Goal: Task Accomplishment & Management: Manage account settings

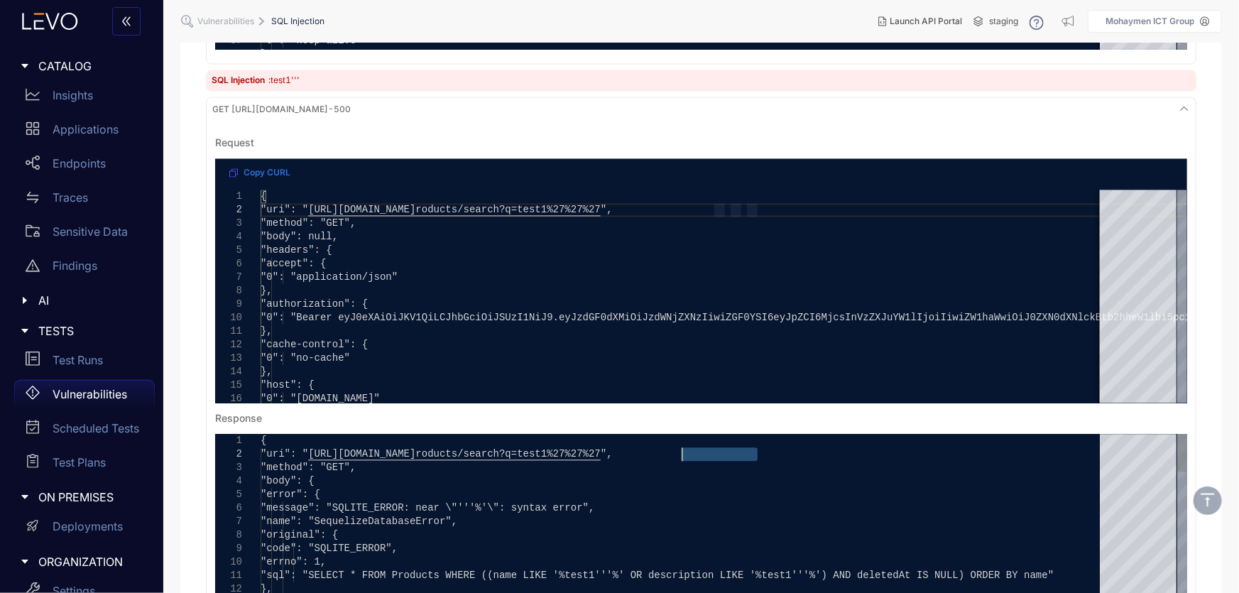
drag, startPoint x: 757, startPoint y: 454, endPoint x: 682, endPoint y: 455, distance: 74.5
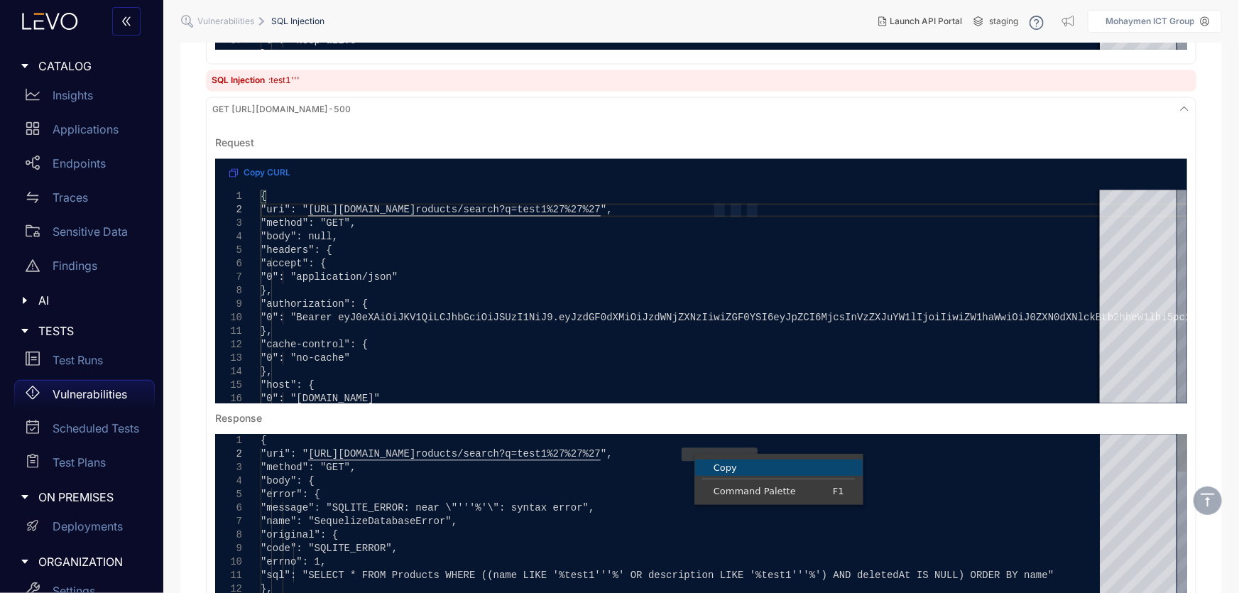
click at [719, 463] on span "Copy" at bounding box center [779, 467] width 168 height 9
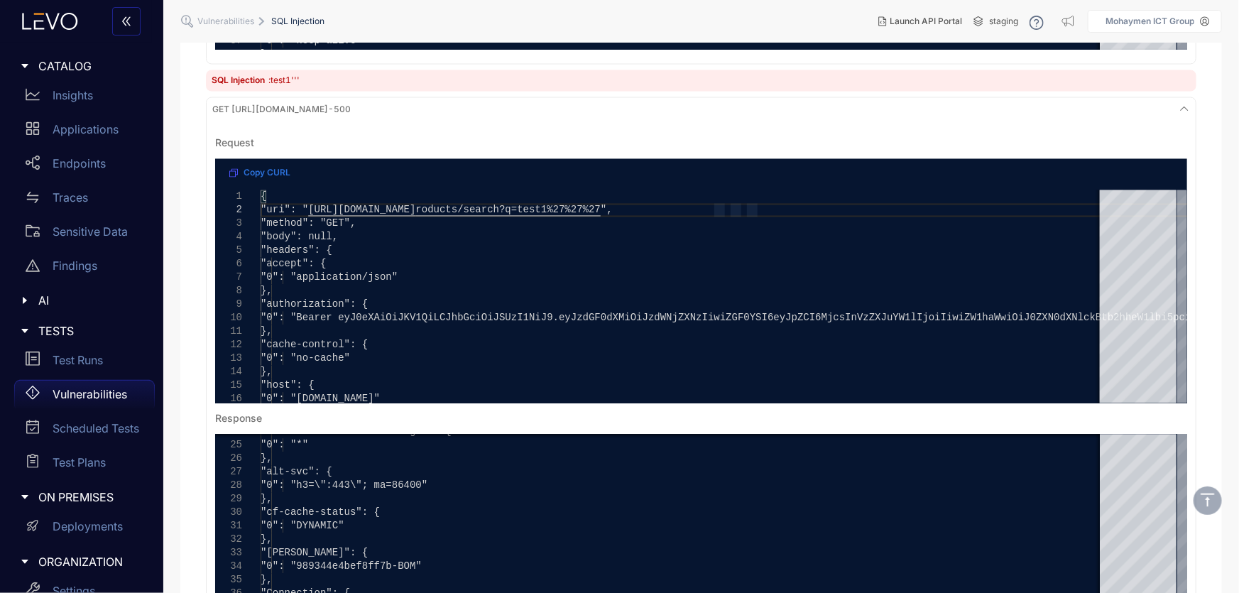
drag, startPoint x: 759, startPoint y: 209, endPoint x: 682, endPoint y: 210, distance: 76.7
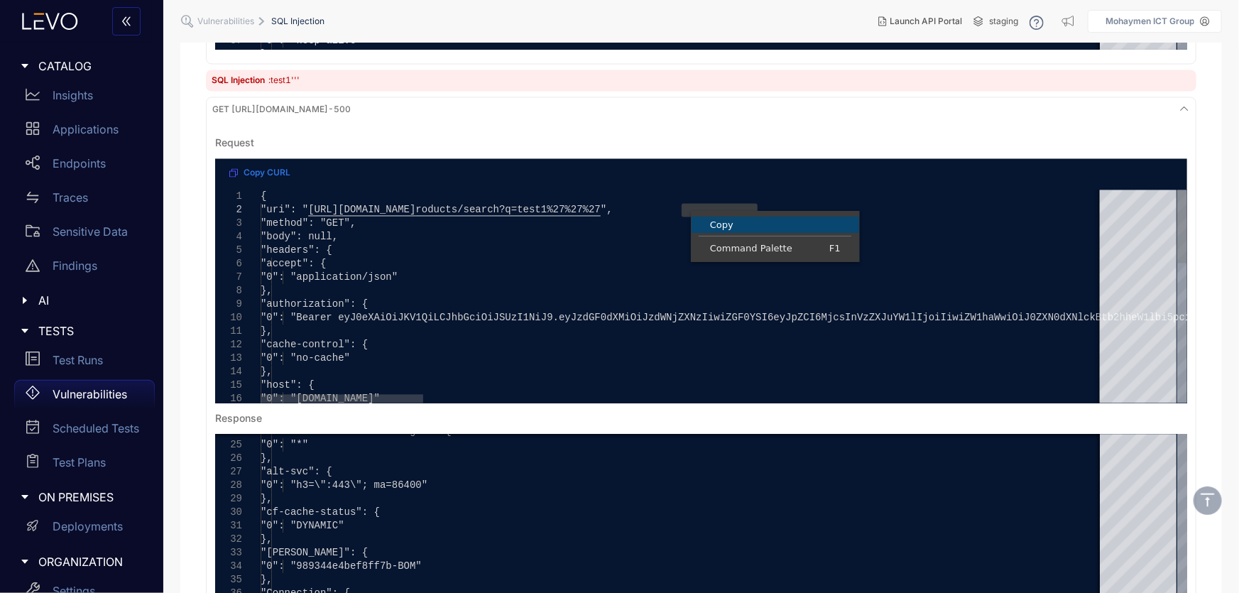
click at [723, 225] on span "Copy" at bounding box center [775, 224] width 168 height 9
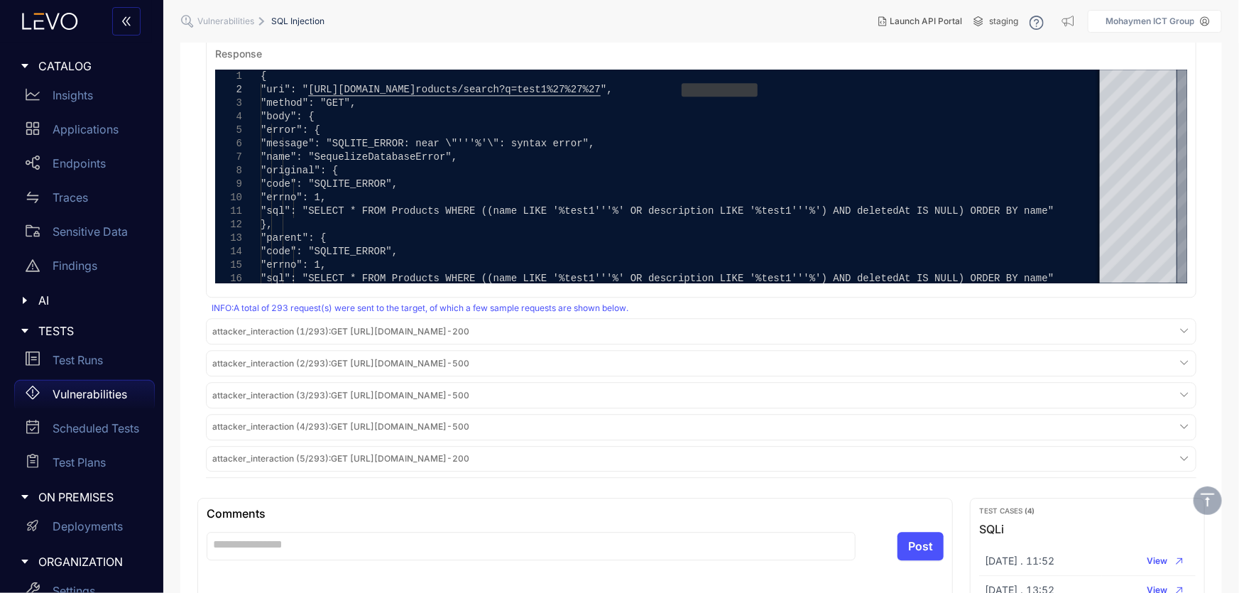
scroll to position [1753, 0]
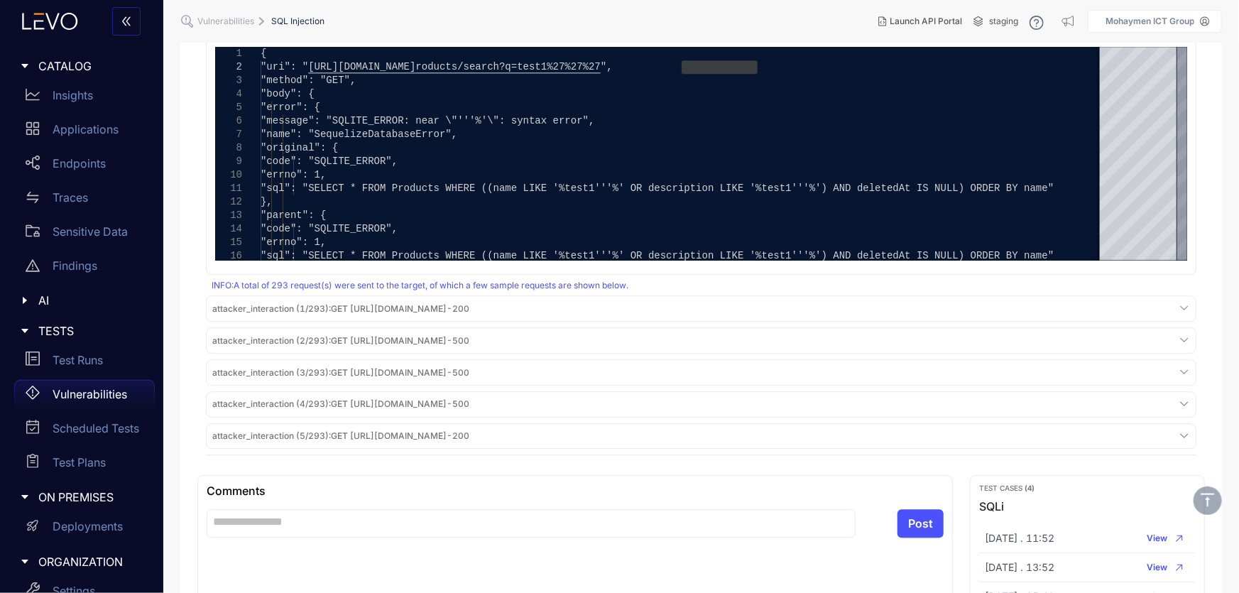
click at [416, 310] on span "attacker_interaction (1/293) : GET https://juice-shop-spec-building.levoai.app/…" at bounding box center [340, 309] width 257 height 10
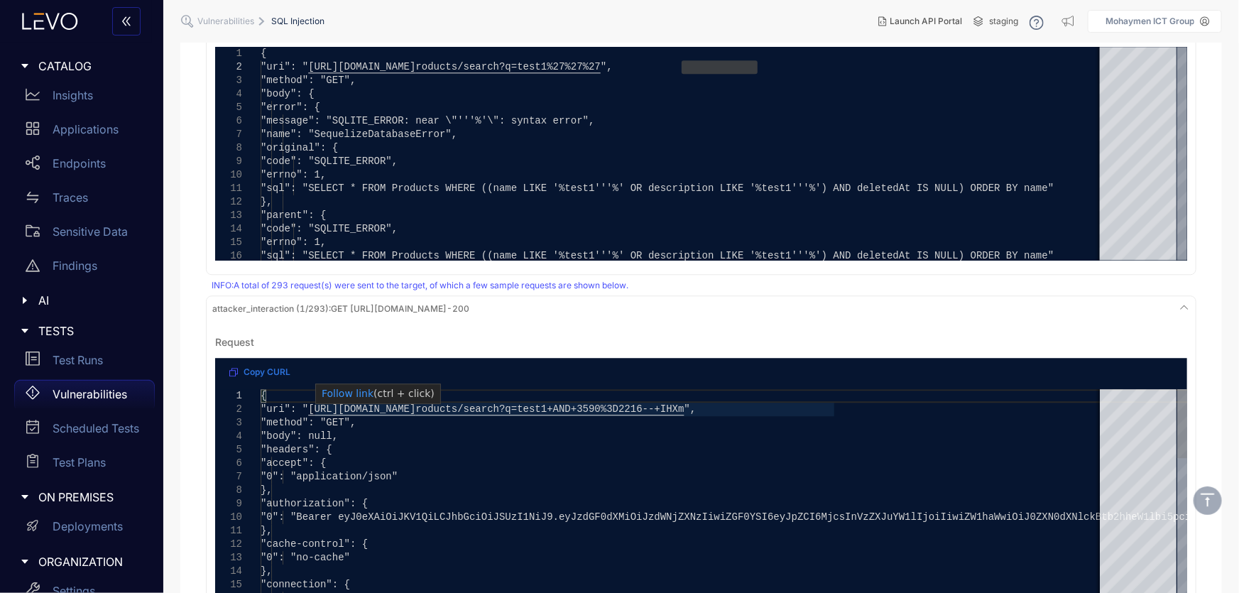
scroll to position [0, 1441]
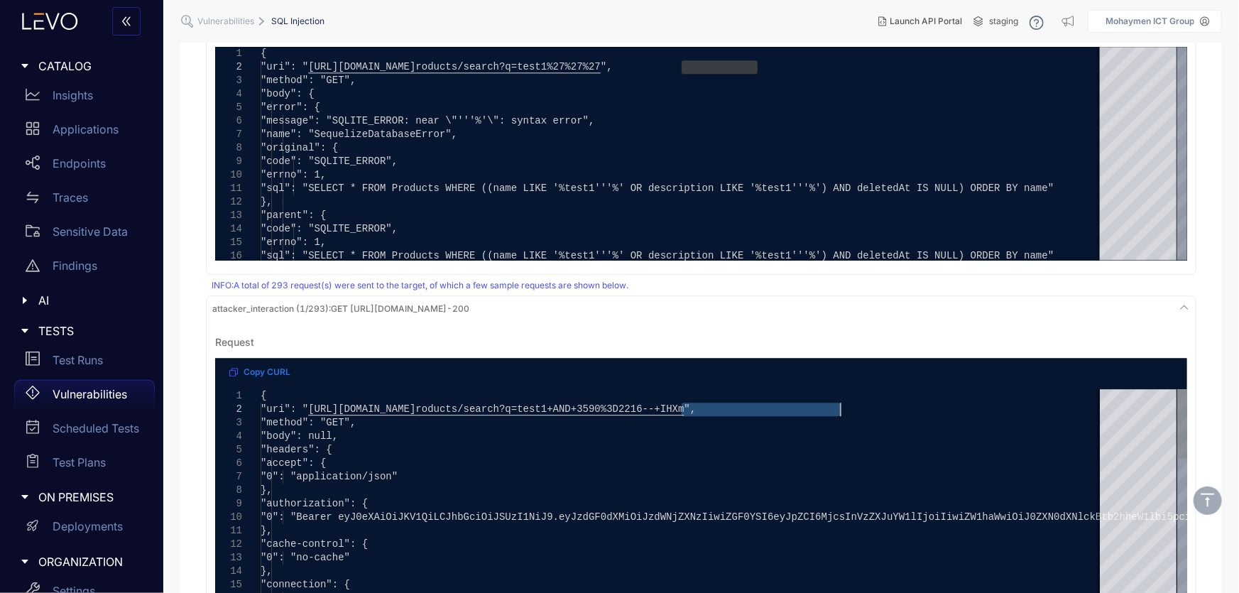
type textarea "**********"
drag, startPoint x: 681, startPoint y: 405, endPoint x: 833, endPoint y: 409, distance: 152.7
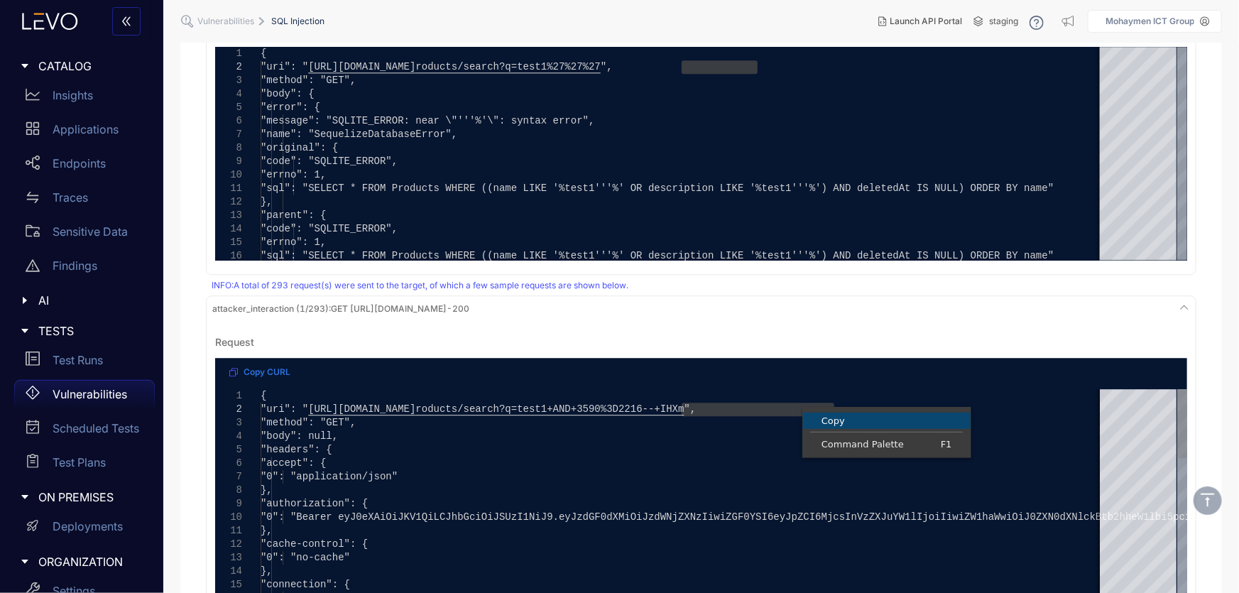
click at [836, 420] on span "Copy" at bounding box center [887, 420] width 168 height 9
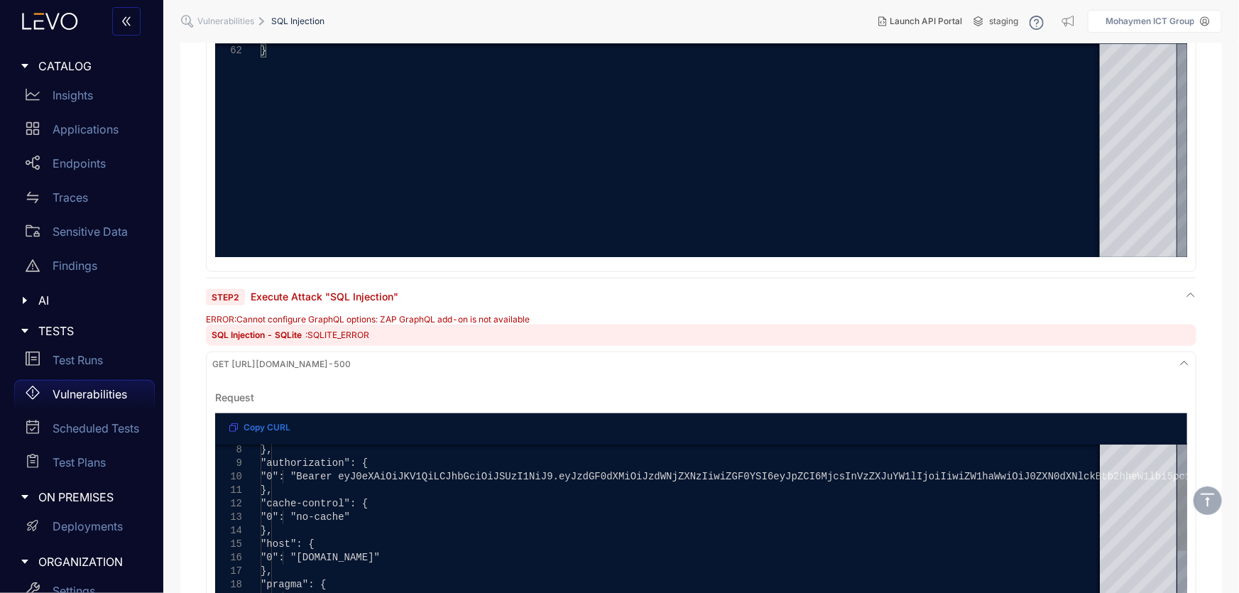
scroll to position [516, 0]
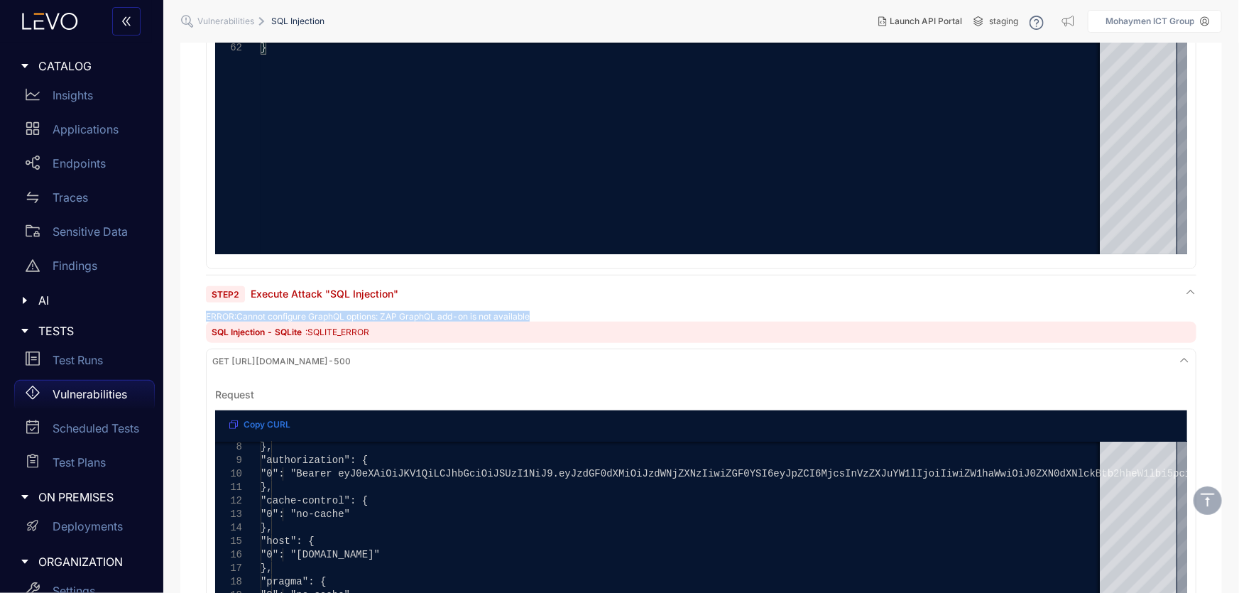
drag, startPoint x: 524, startPoint y: 314, endPoint x: 188, endPoint y: 317, distance: 335.8
click at [440, 336] on div "SQL Injection - SQLite : SQLITE_ERROR" at bounding box center [701, 332] width 990 height 21
click at [445, 333] on div "SQL Injection - SQLite : SQLITE_ERROR" at bounding box center [701, 332] width 990 height 21
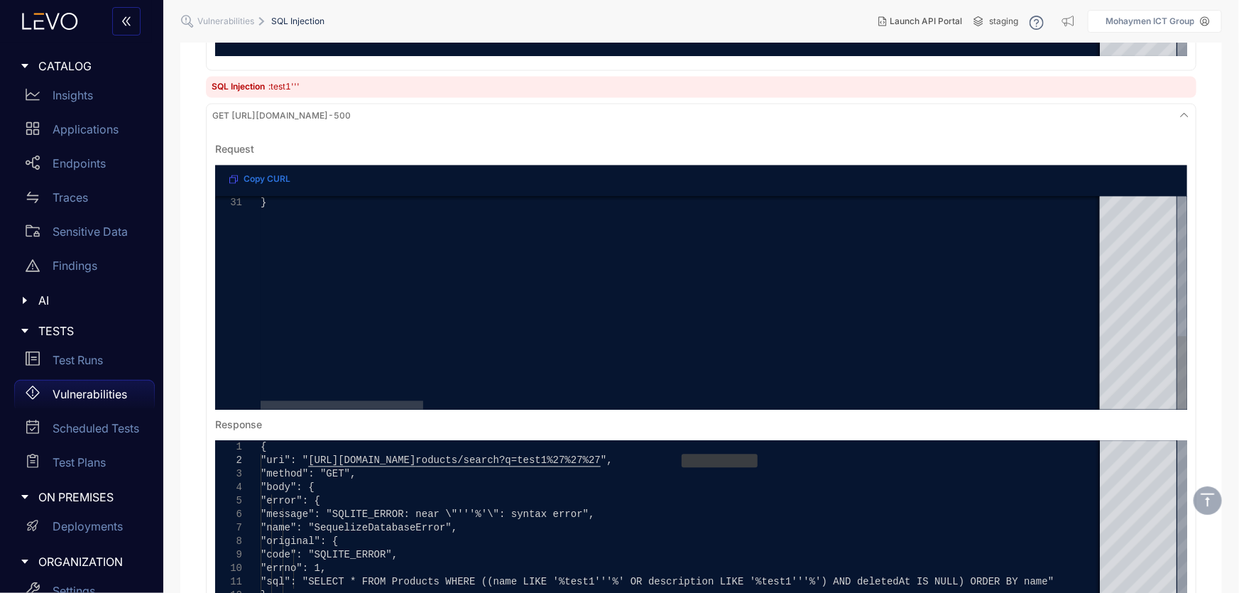
scroll to position [1420, 0]
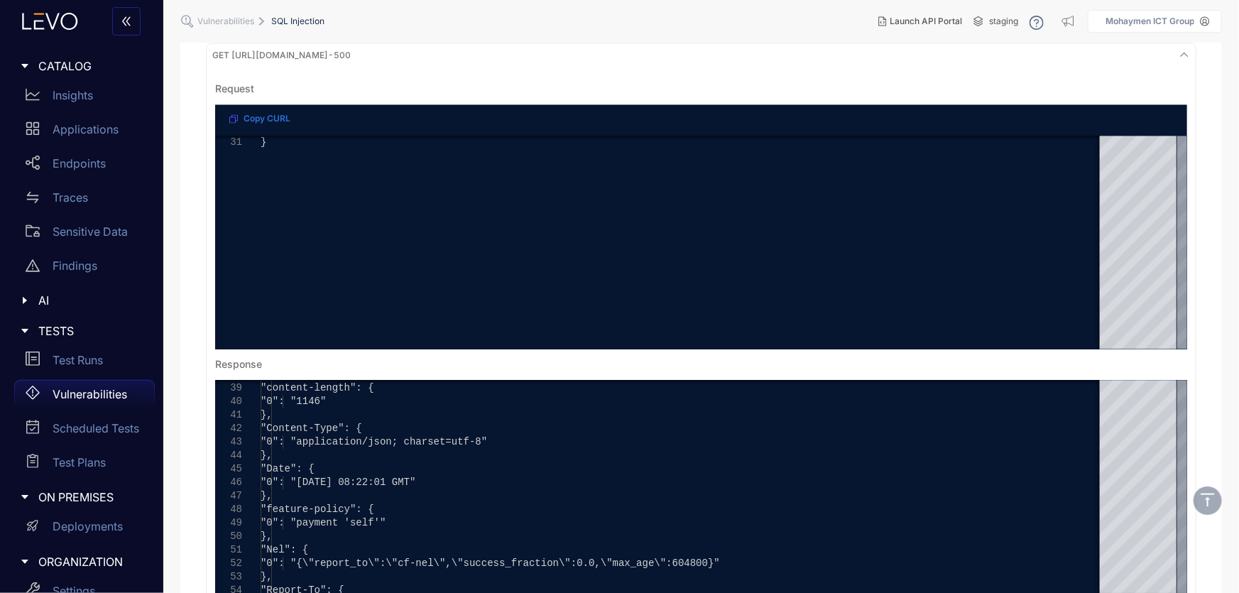
click at [67, 398] on p "Vulnerabilities" at bounding box center [90, 394] width 75 height 13
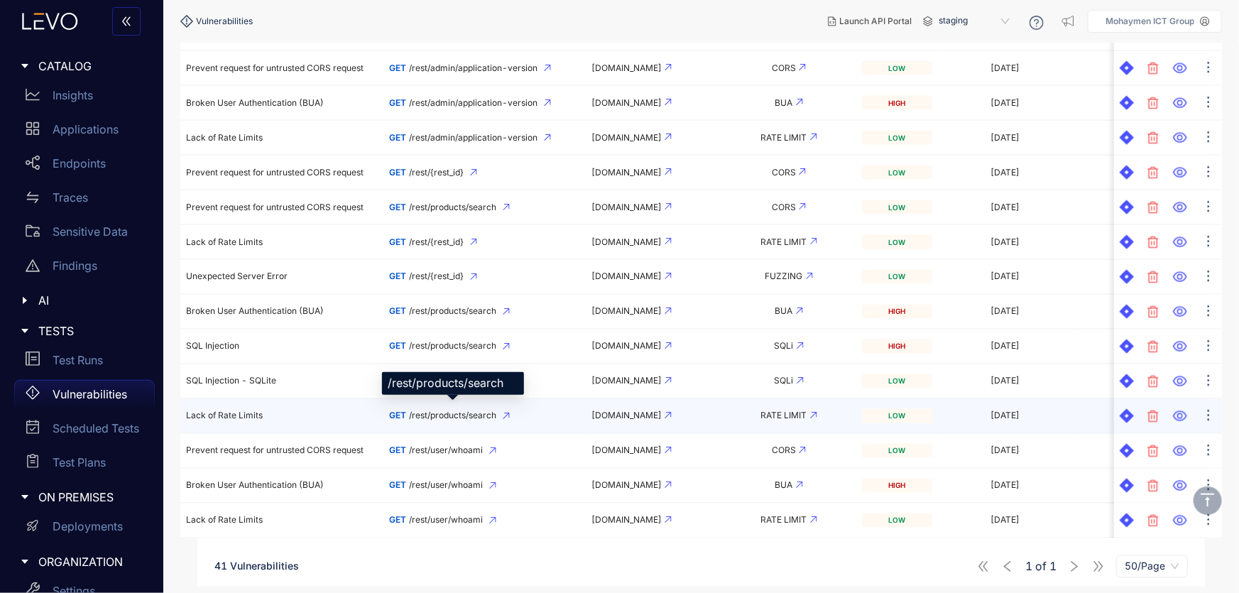
scroll to position [1163, 0]
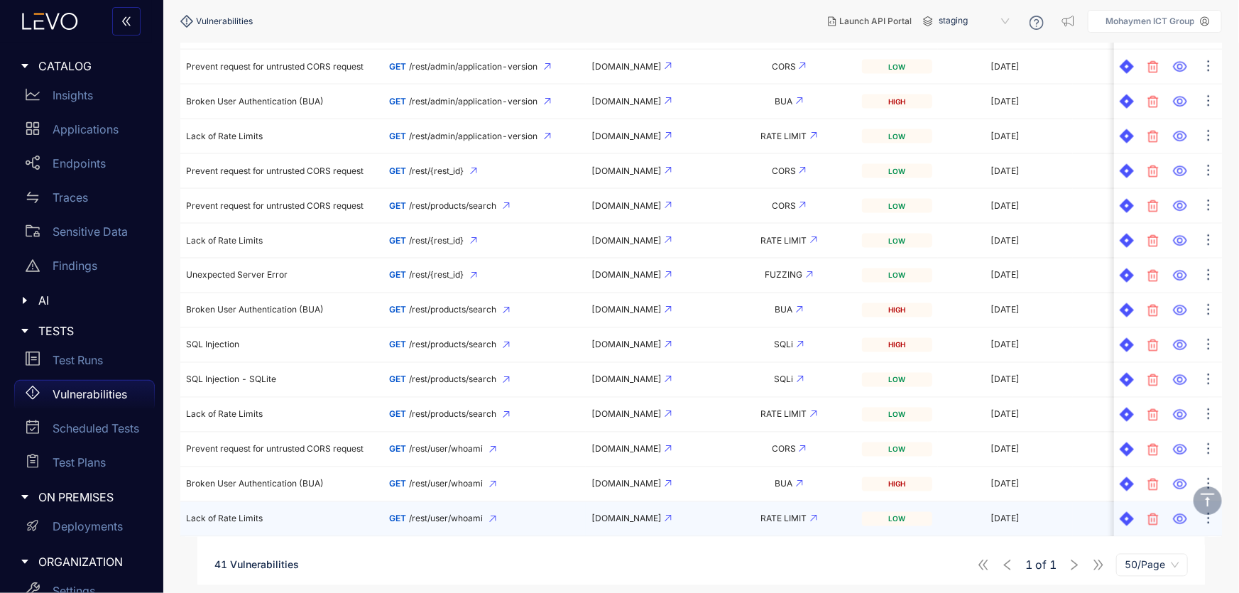
click at [226, 521] on td "Lack of Rate Limits" at bounding box center [281, 519] width 203 height 35
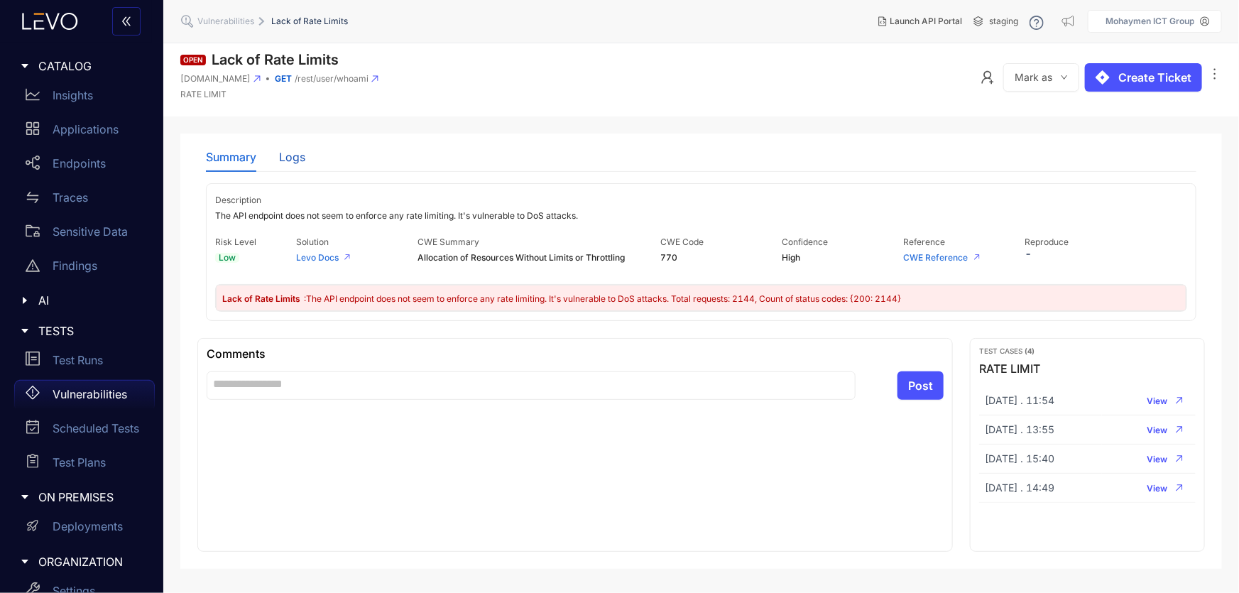
click at [290, 163] on div "Logs" at bounding box center [292, 156] width 26 height 13
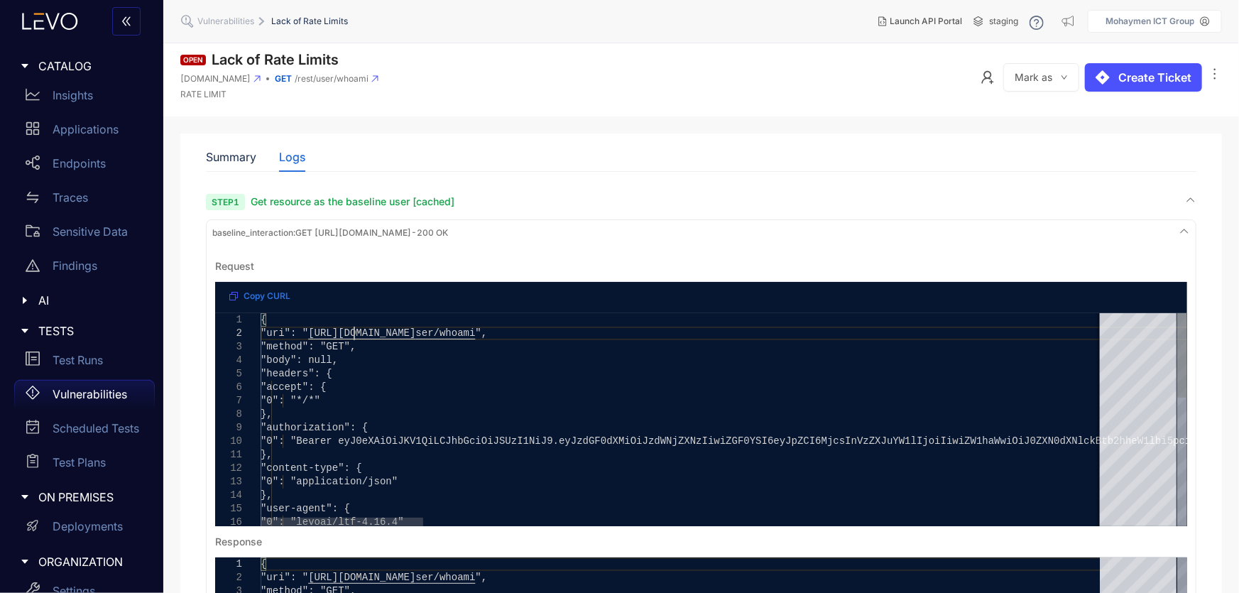
click at [356, 334] on span "https://juice-shop-spec-building.levoai.app/rest/u" at bounding box center [361, 332] width 107 height 11
click at [354, 334] on div at bounding box center [354, 333] width 1 height 13
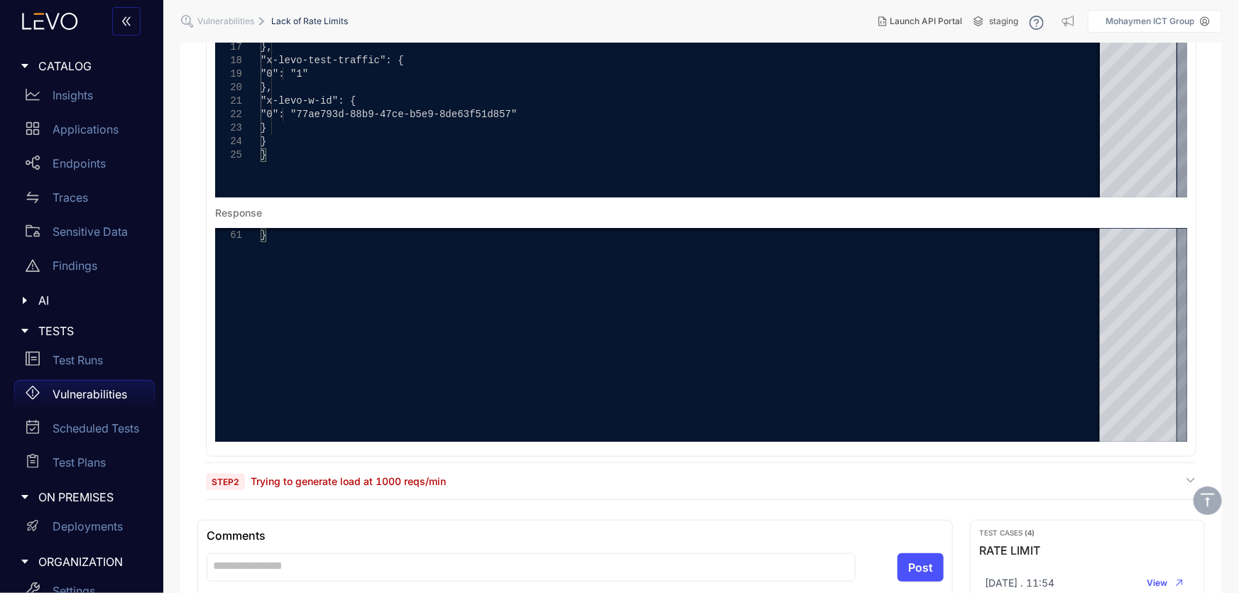
scroll to position [451, 0]
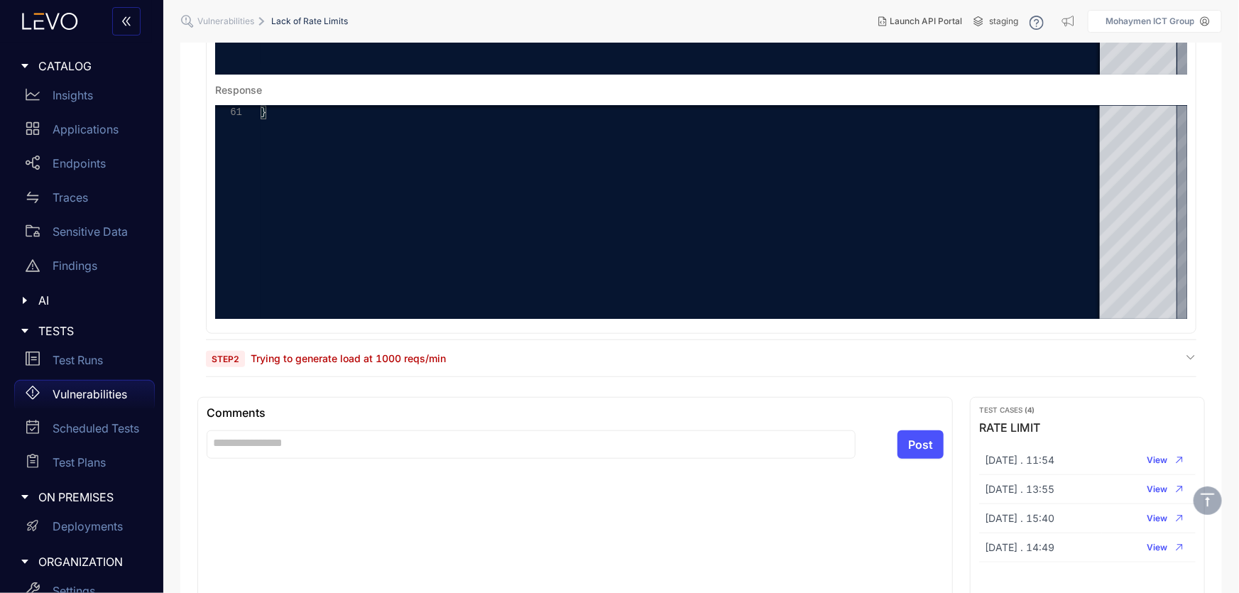
click at [315, 361] on span "Trying to generate load at 1000 reqs/min" at bounding box center [348, 358] width 195 height 12
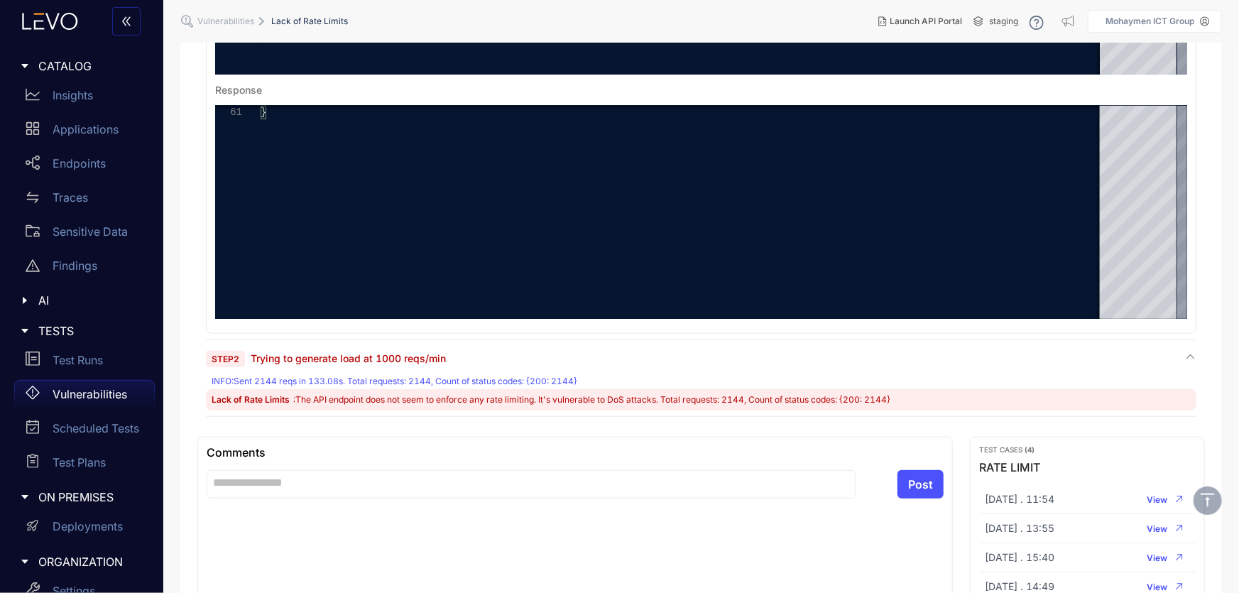
click at [258, 395] on span "Lack of Rate Limits" at bounding box center [252, 399] width 80 height 11
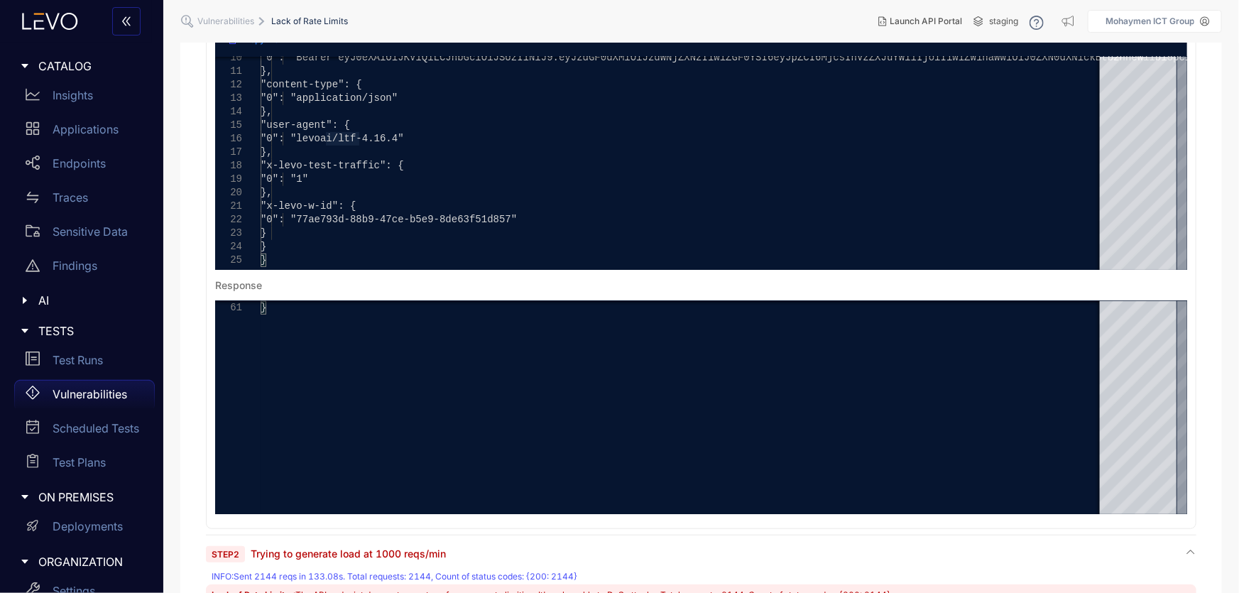
scroll to position [0, 0]
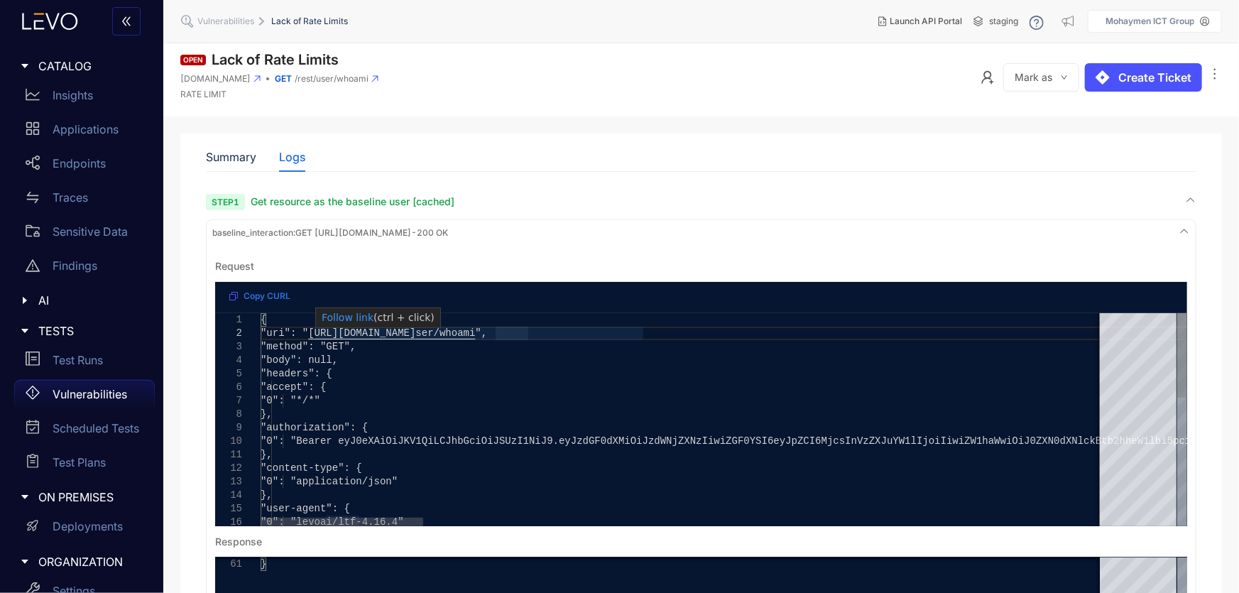
type textarea "**********"
drag, startPoint x: 642, startPoint y: 333, endPoint x: 318, endPoint y: 331, distance: 324.4
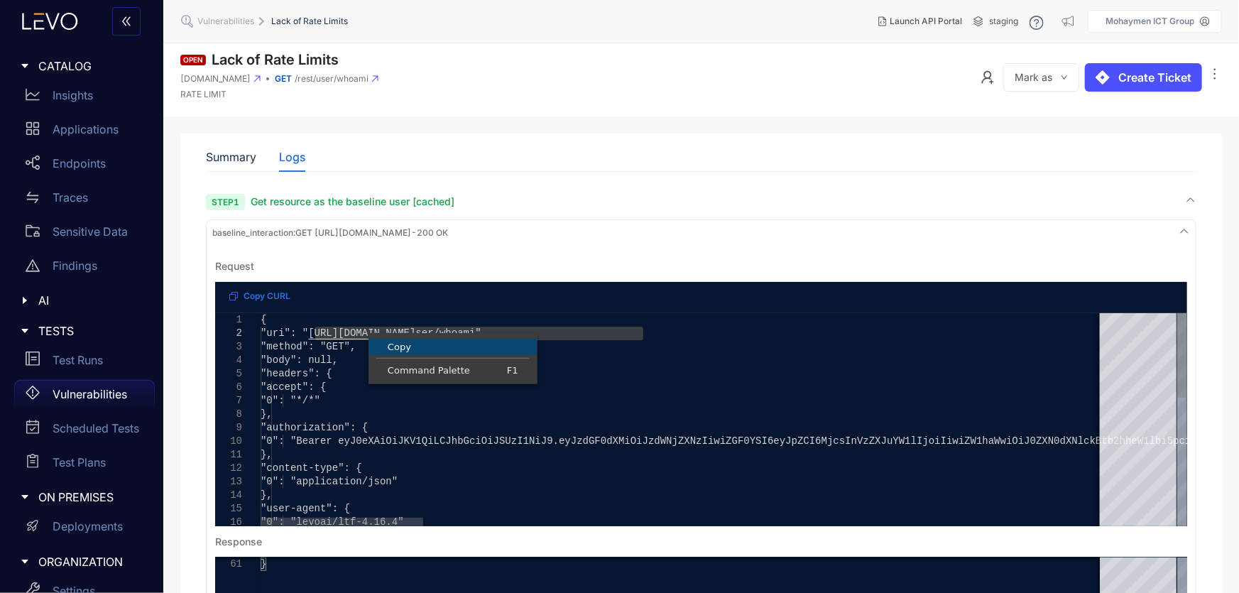
click at [405, 347] on span "Copy" at bounding box center [453, 346] width 168 height 9
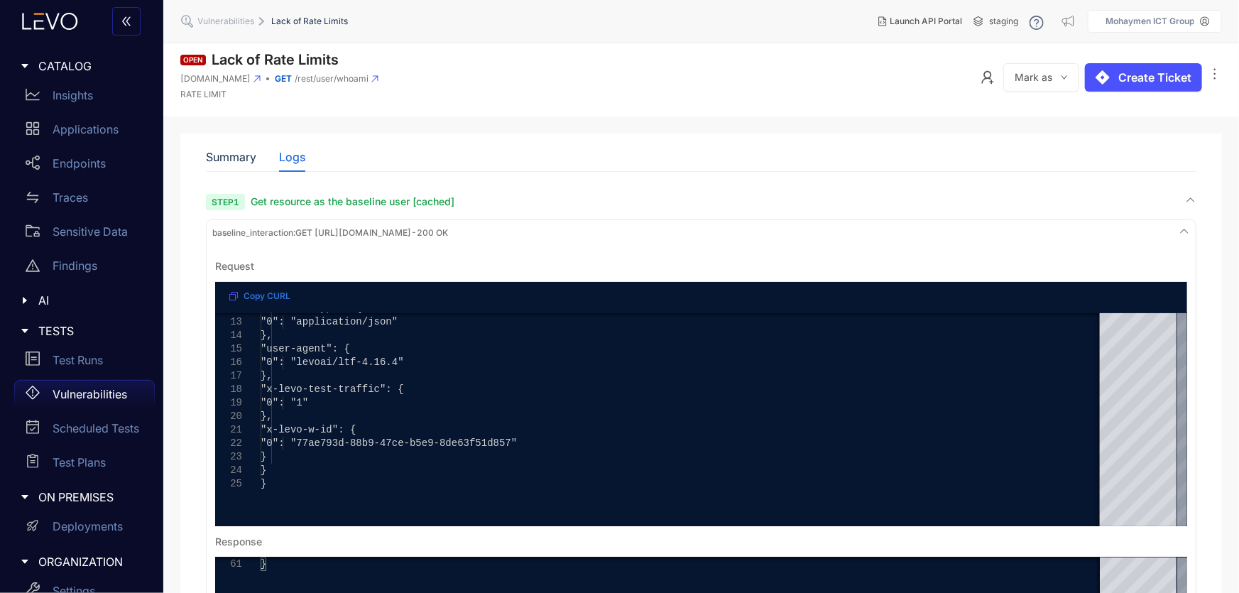
click at [106, 390] on p "Vulnerabilities" at bounding box center [90, 394] width 75 height 13
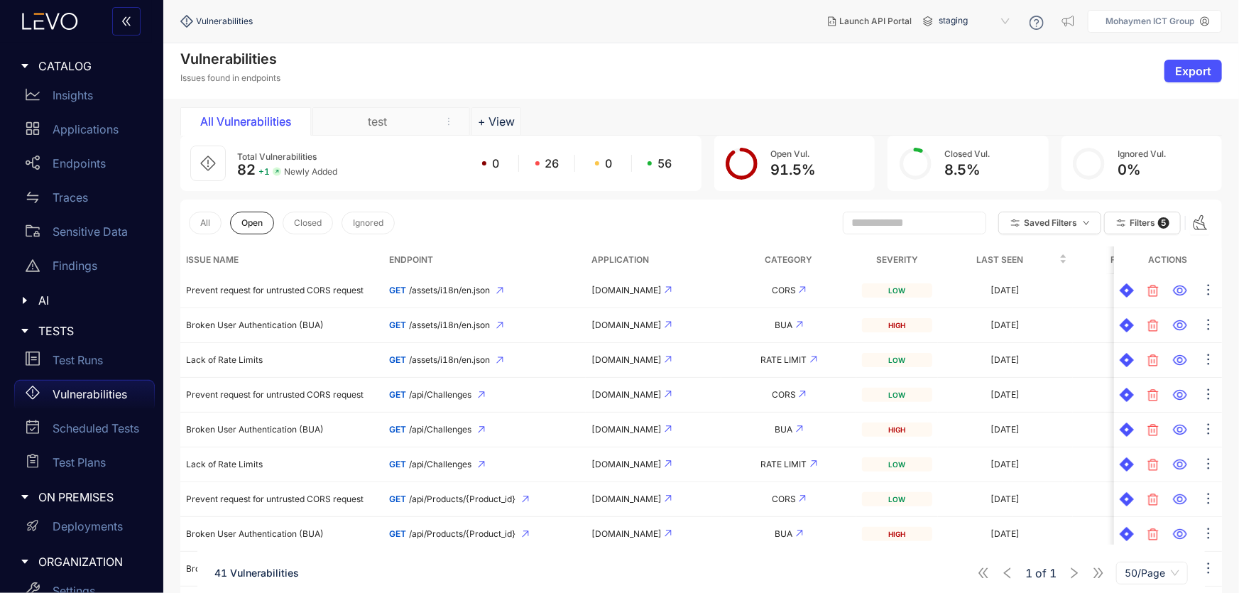
click at [902, 262] on th "Severity" at bounding box center [896, 259] width 81 height 27
click at [195, 221] on button "All" at bounding box center [205, 223] width 33 height 23
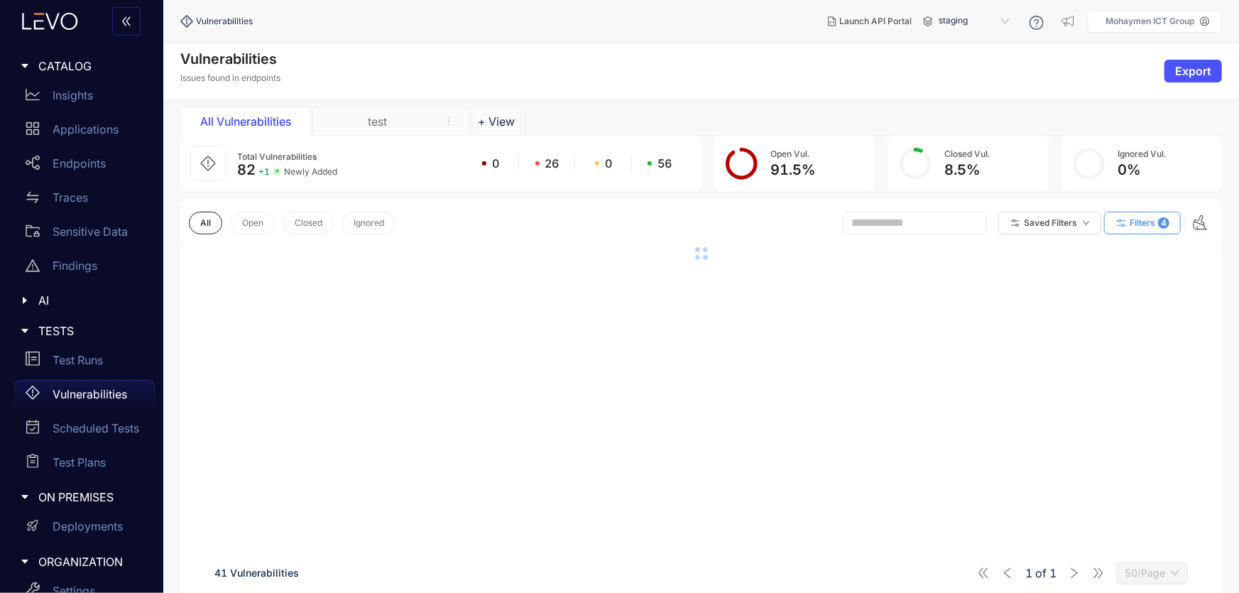
click at [1151, 221] on span "Filters" at bounding box center [1142, 223] width 26 height 10
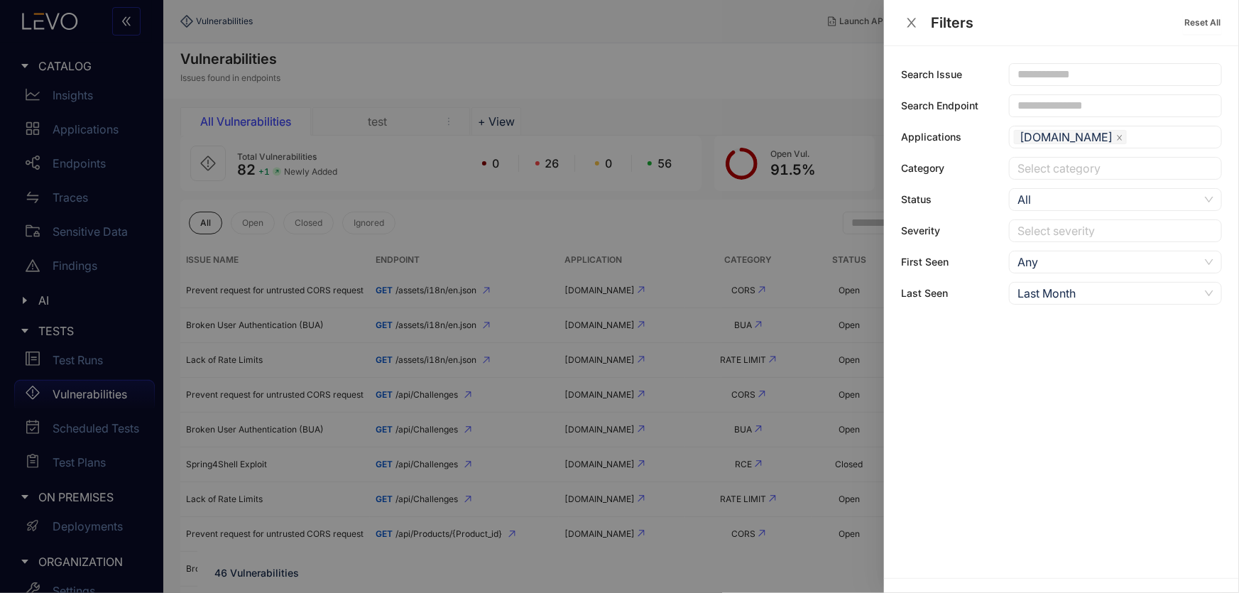
click at [1046, 238] on div "Select severity" at bounding box center [1115, 230] width 213 height 23
click at [1043, 259] on div "Critical" at bounding box center [1115, 259] width 196 height 16
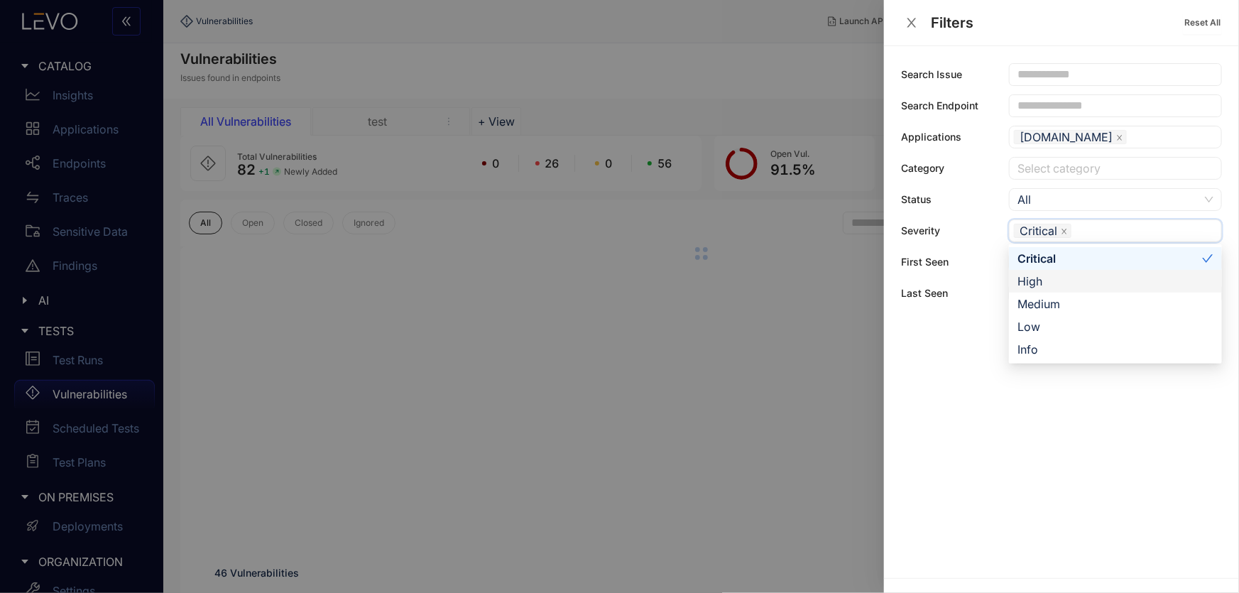
click at [1032, 282] on div "High" at bounding box center [1115, 281] width 196 height 16
click at [977, 448] on div "Search Issue Search Endpoint Applications juice-shop-spec-building.levoai.app C…" at bounding box center [1061, 312] width 355 height 532
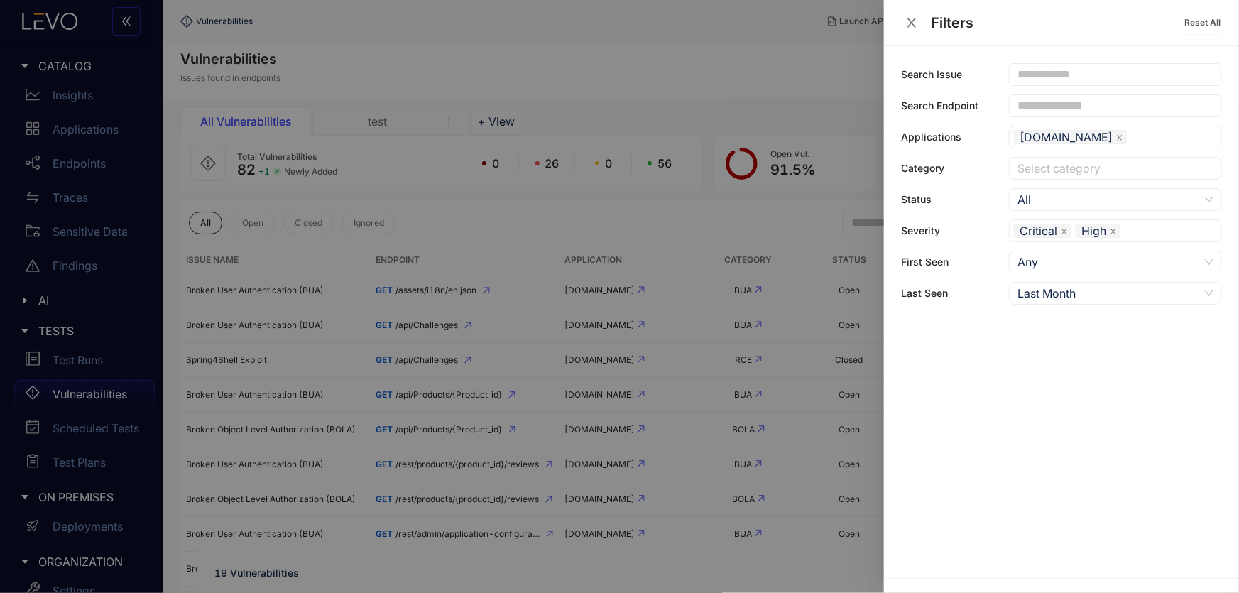
click at [633, 220] on div at bounding box center [619, 296] width 1239 height 593
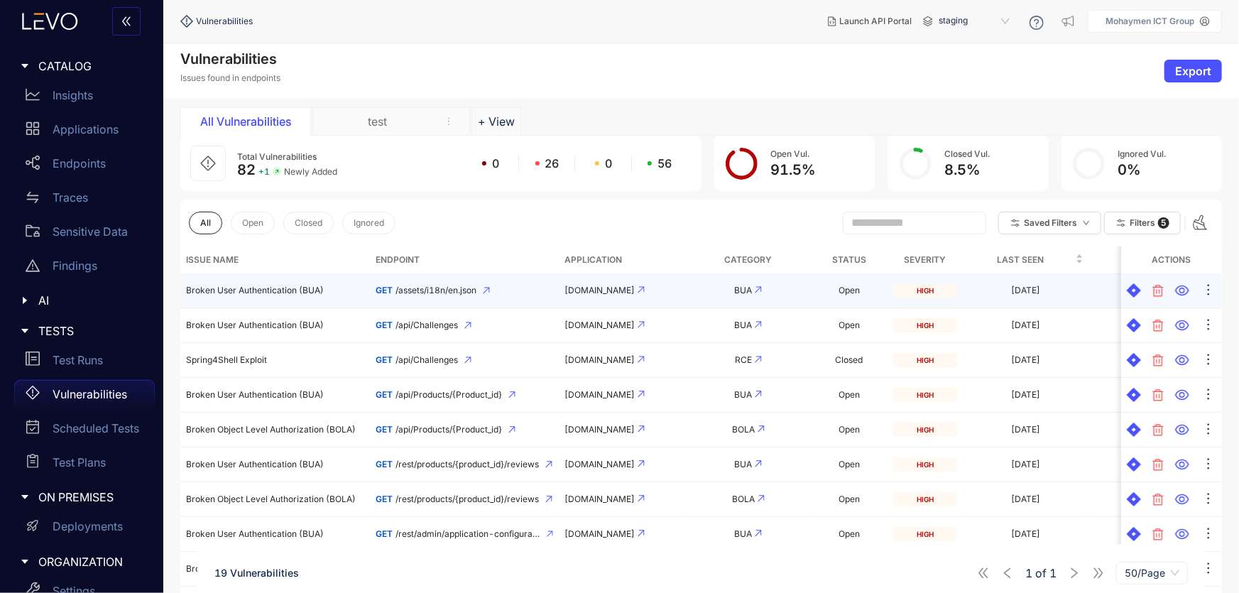
click at [488, 288] on icon at bounding box center [486, 290] width 7 height 7
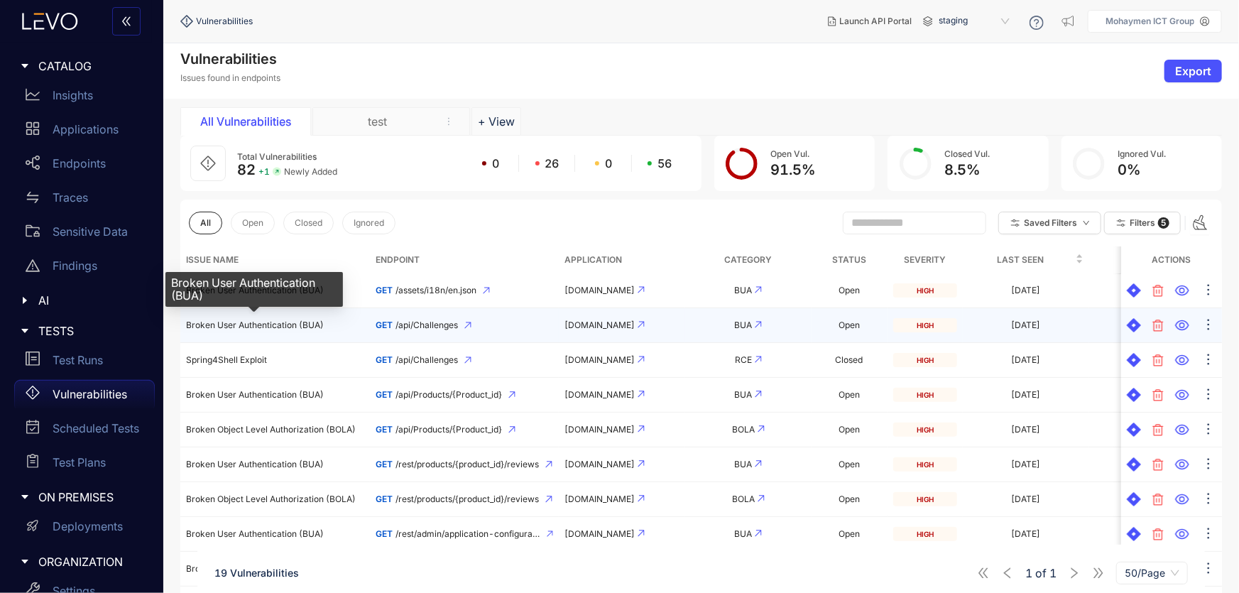
click at [296, 326] on span "Broken User Authentication (BUA)" at bounding box center [255, 324] width 138 height 11
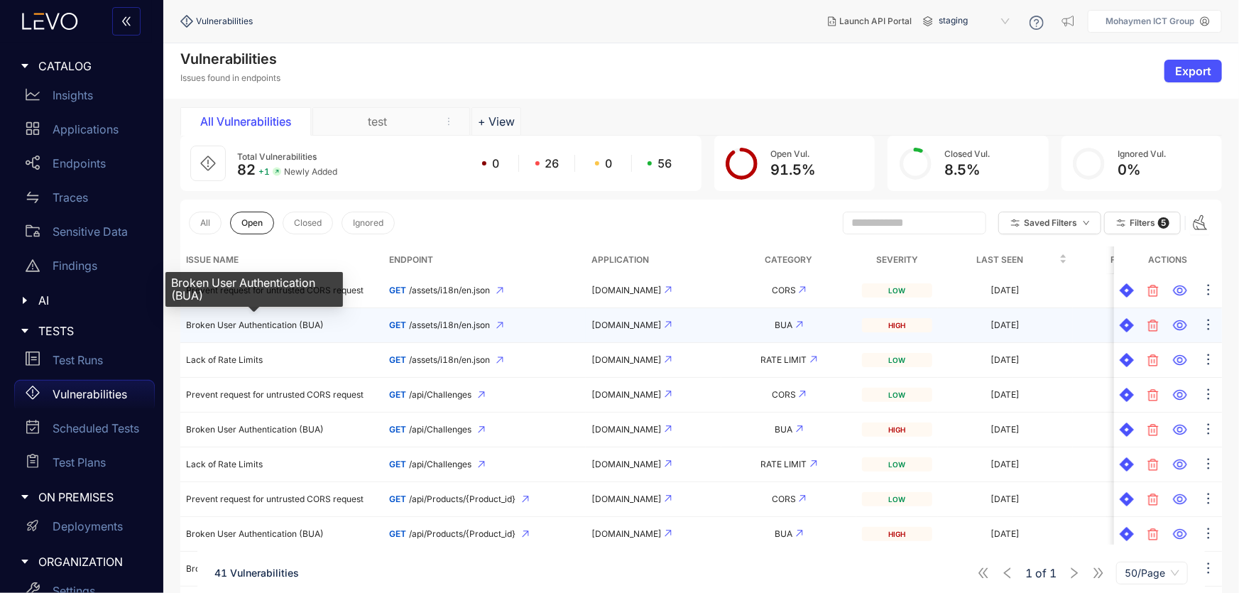
drag, startPoint x: 261, startPoint y: 322, endPoint x: 501, endPoint y: 326, distance: 240.7
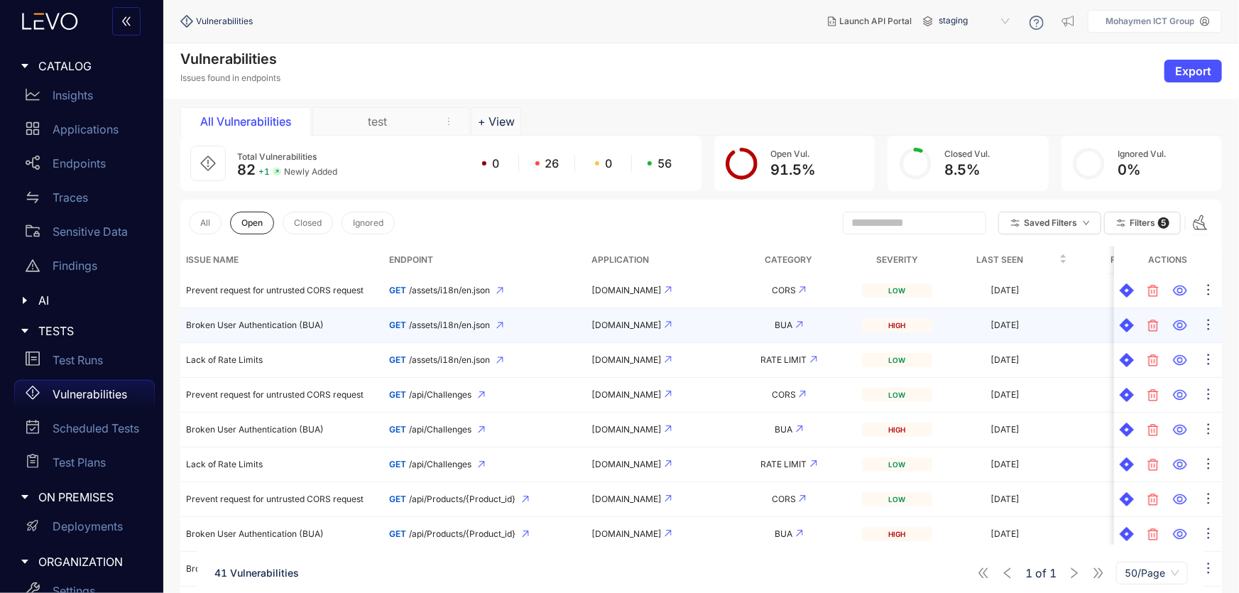
drag, startPoint x: 501, startPoint y: 326, endPoint x: 483, endPoint y: 328, distance: 17.9
click at [483, 328] on span "/assets/i18n/en.json" at bounding box center [449, 325] width 81 height 10
drag, startPoint x: 500, startPoint y: 326, endPoint x: 1073, endPoint y: 333, distance: 572.2
click at [1073, 333] on td "28d ago" at bounding box center [1140, 325] width 135 height 35
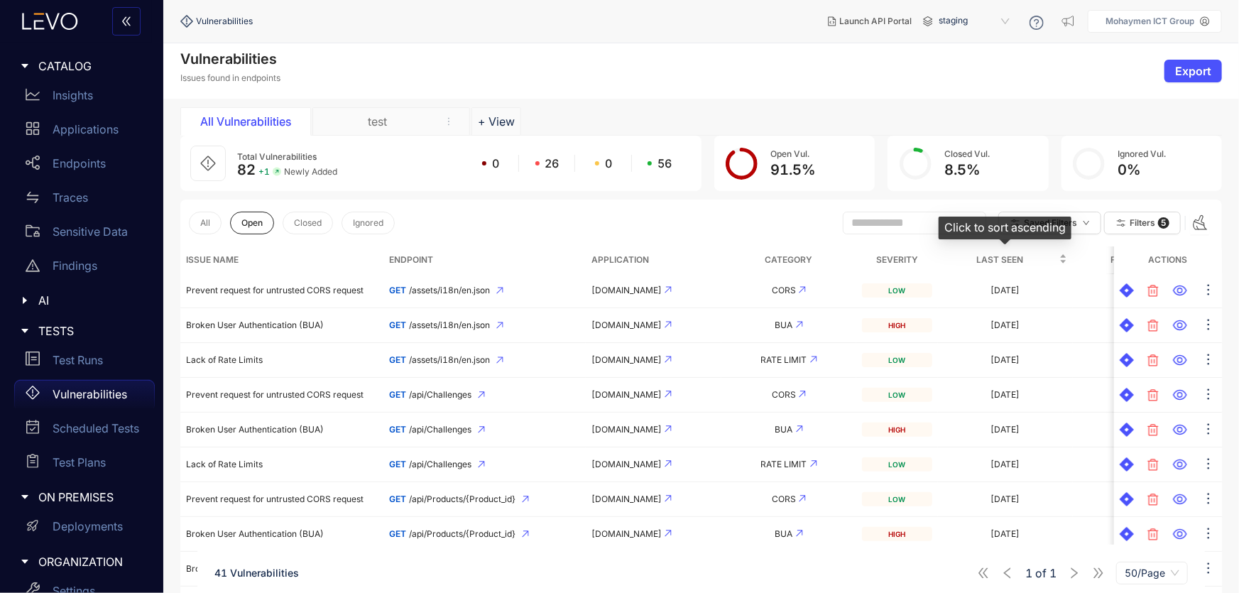
click at [1065, 257] on div "Last Seen" at bounding box center [1005, 260] width 124 height 16
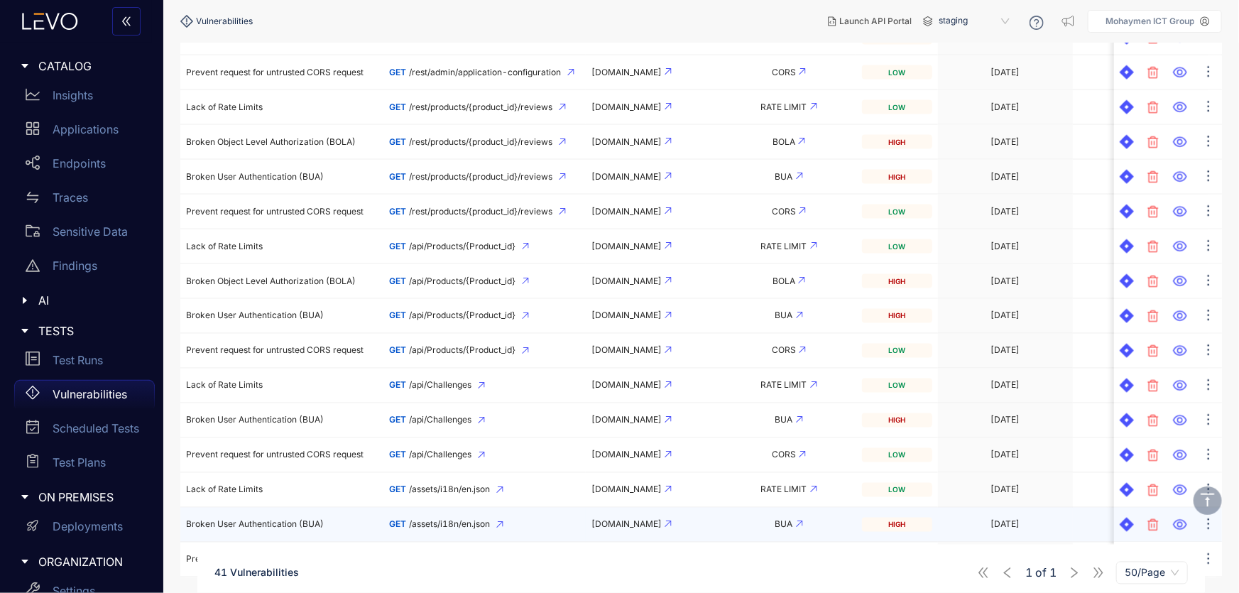
scroll to position [1163, 0]
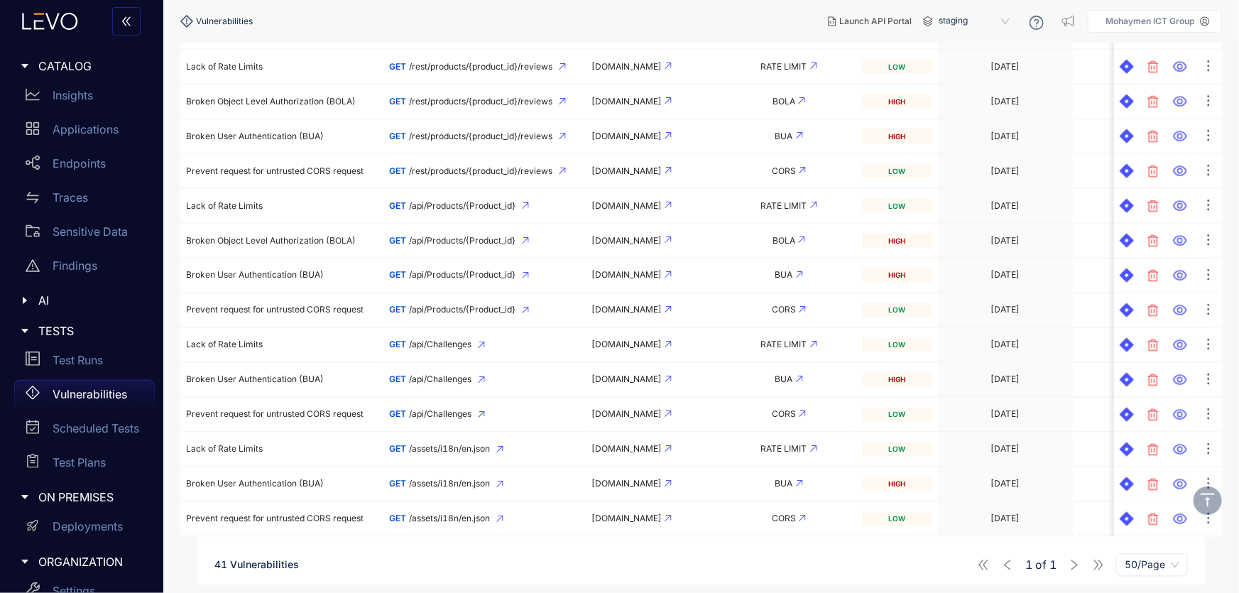
drag, startPoint x: 1072, startPoint y: 535, endPoint x: 1211, endPoint y: 542, distance: 139.3
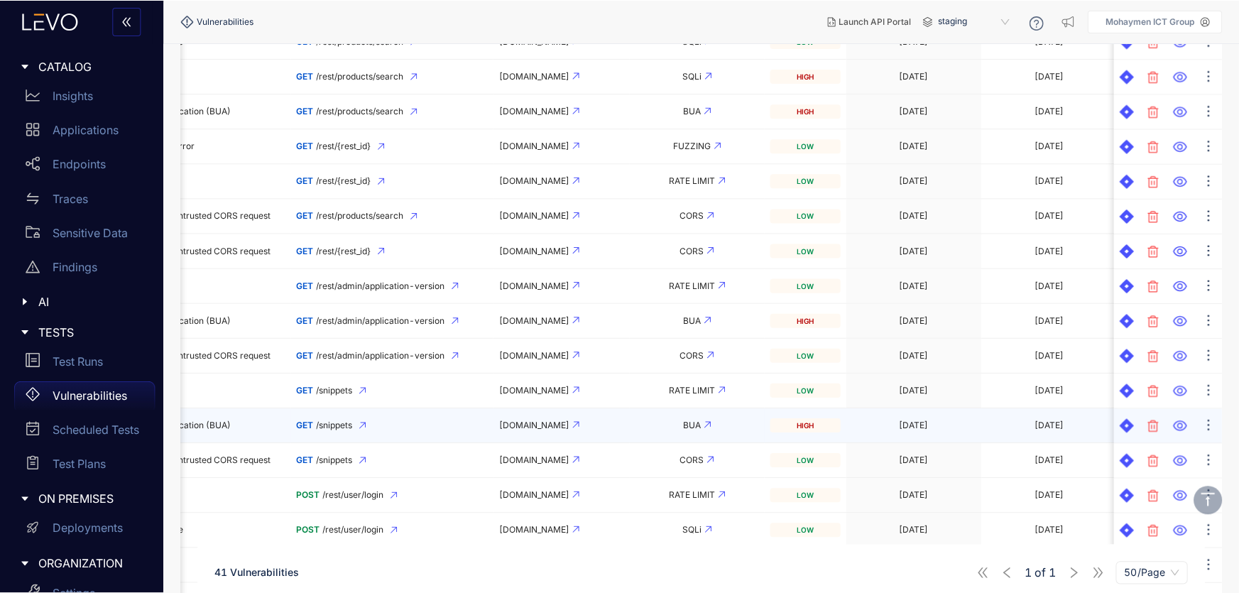
scroll to position [0, 0]
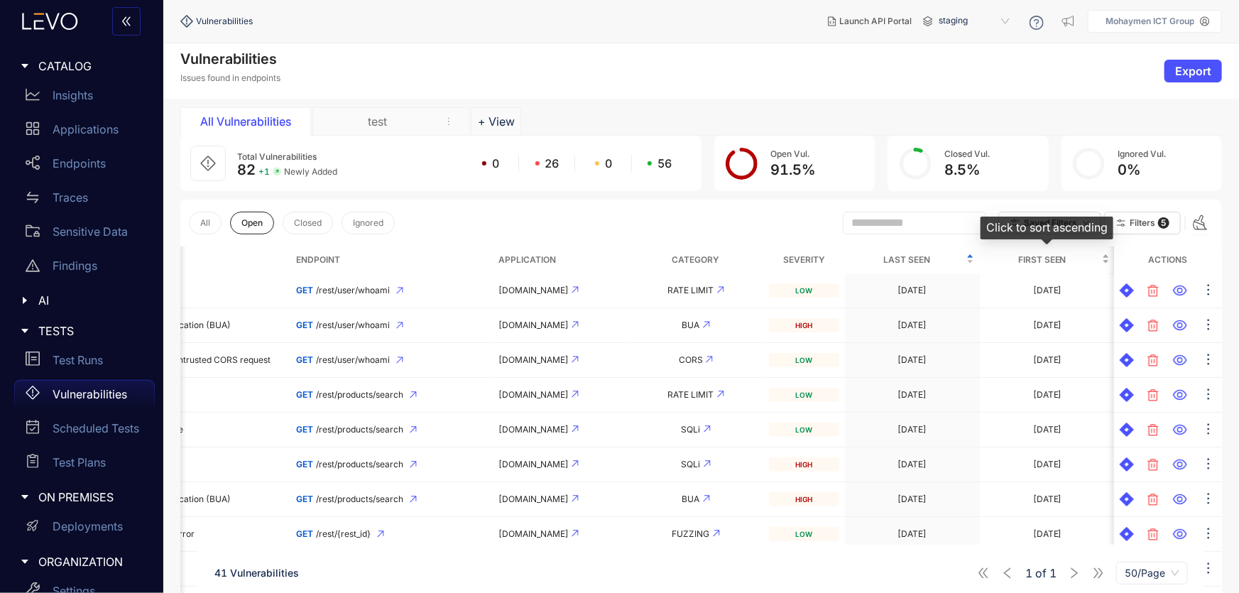
click at [1056, 261] on span "First Seen" at bounding box center [1041, 260] width 113 height 16
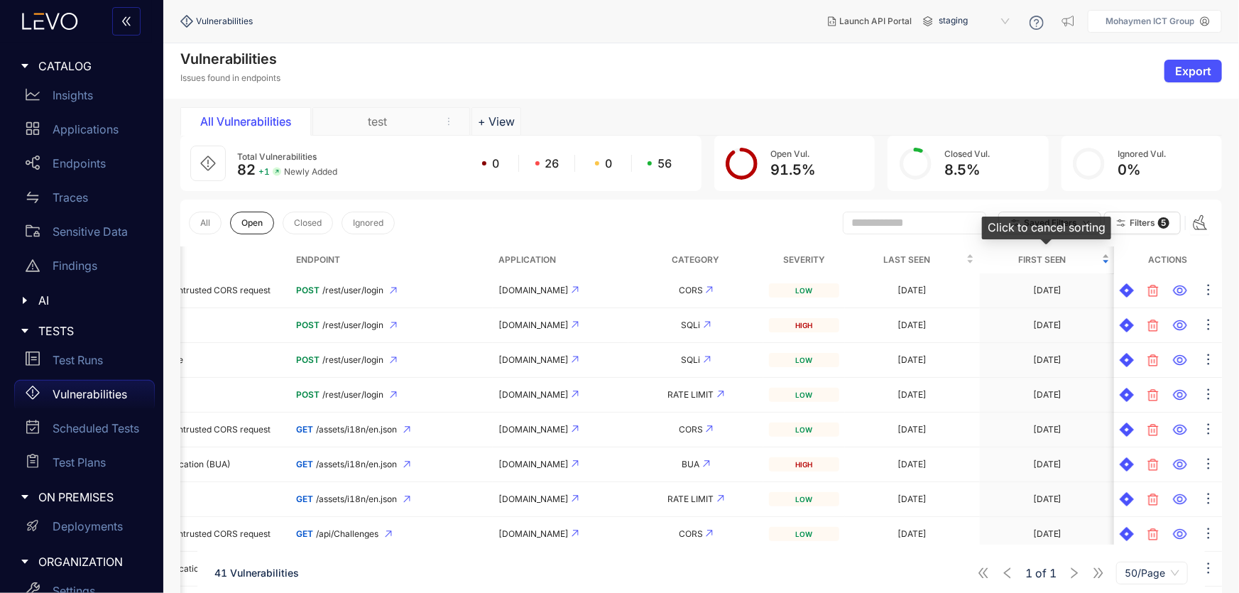
click at [1056, 261] on span "First Seen" at bounding box center [1041, 260] width 113 height 16
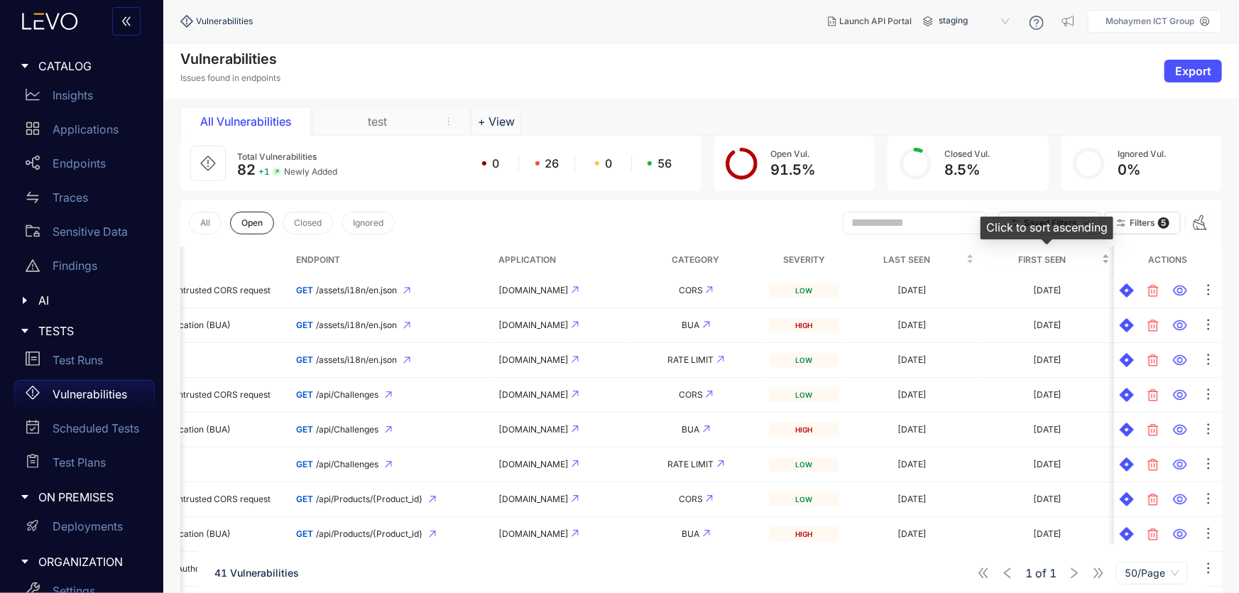
click at [1056, 261] on span "First Seen" at bounding box center [1041, 260] width 113 height 16
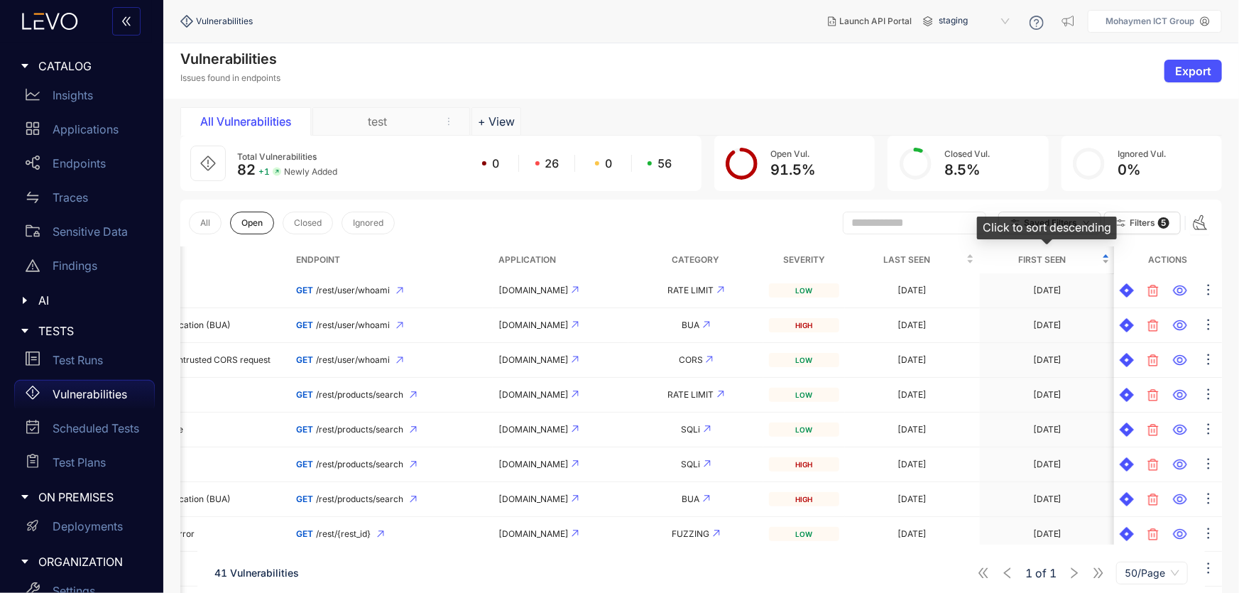
click at [1056, 261] on span "First Seen" at bounding box center [1041, 260] width 113 height 16
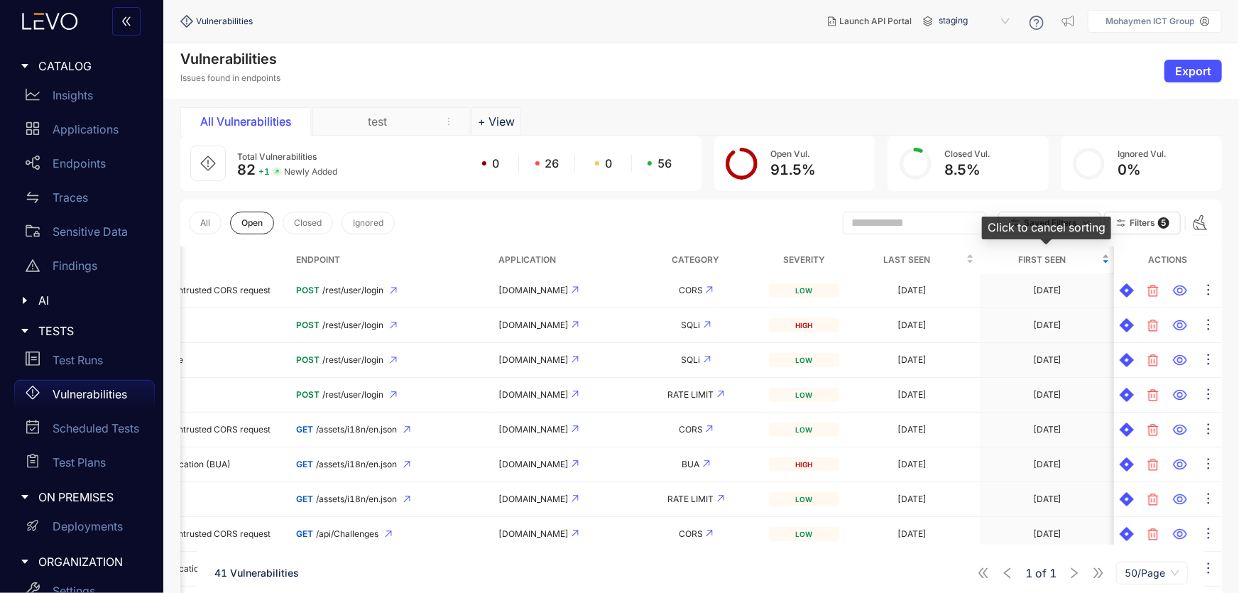
click at [1053, 258] on span "First Seen" at bounding box center [1041, 260] width 113 height 16
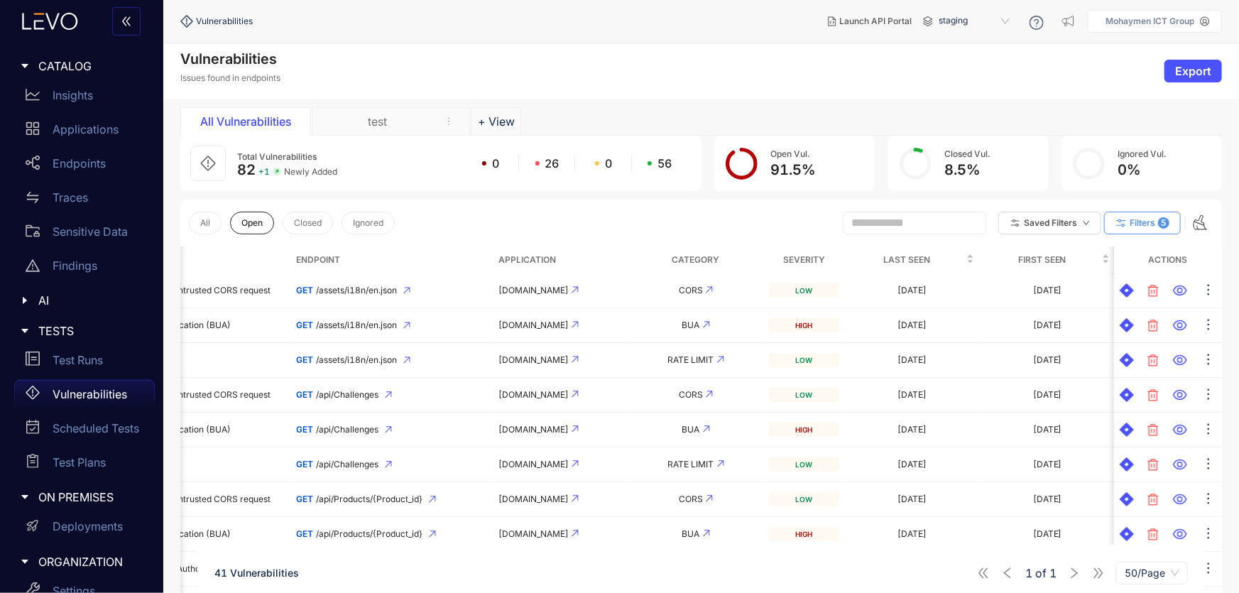
click at [1152, 225] on span "Filters" at bounding box center [1142, 223] width 26 height 10
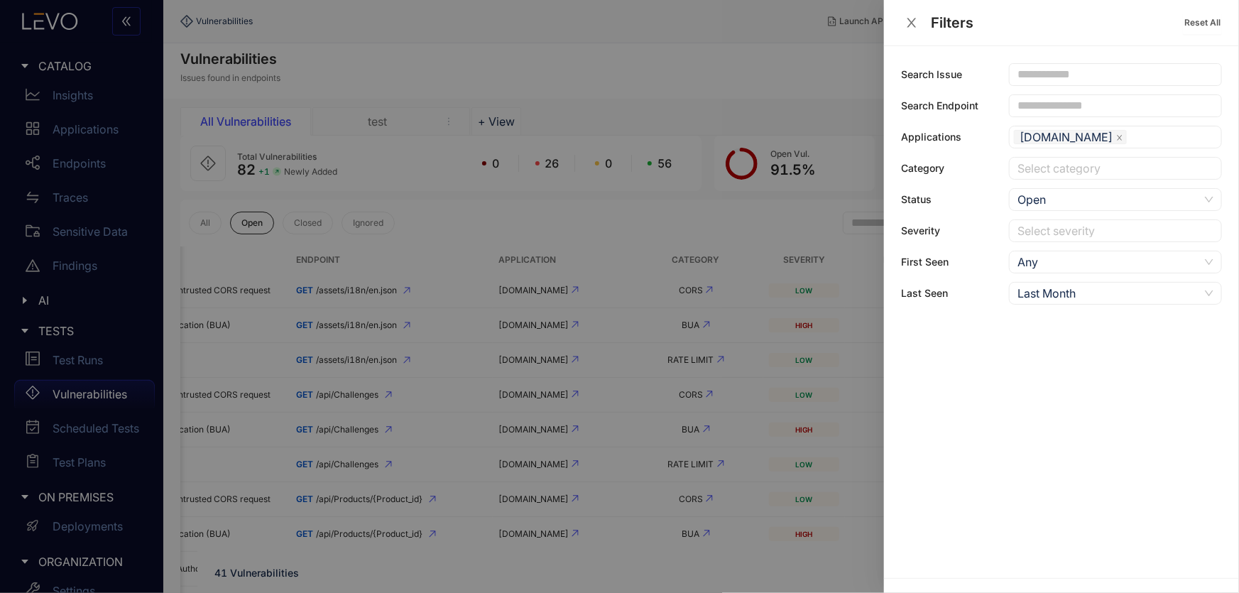
click at [1046, 234] on div at bounding box center [1108, 231] width 189 height 15
click at [1034, 278] on div "High" at bounding box center [1115, 281] width 196 height 16
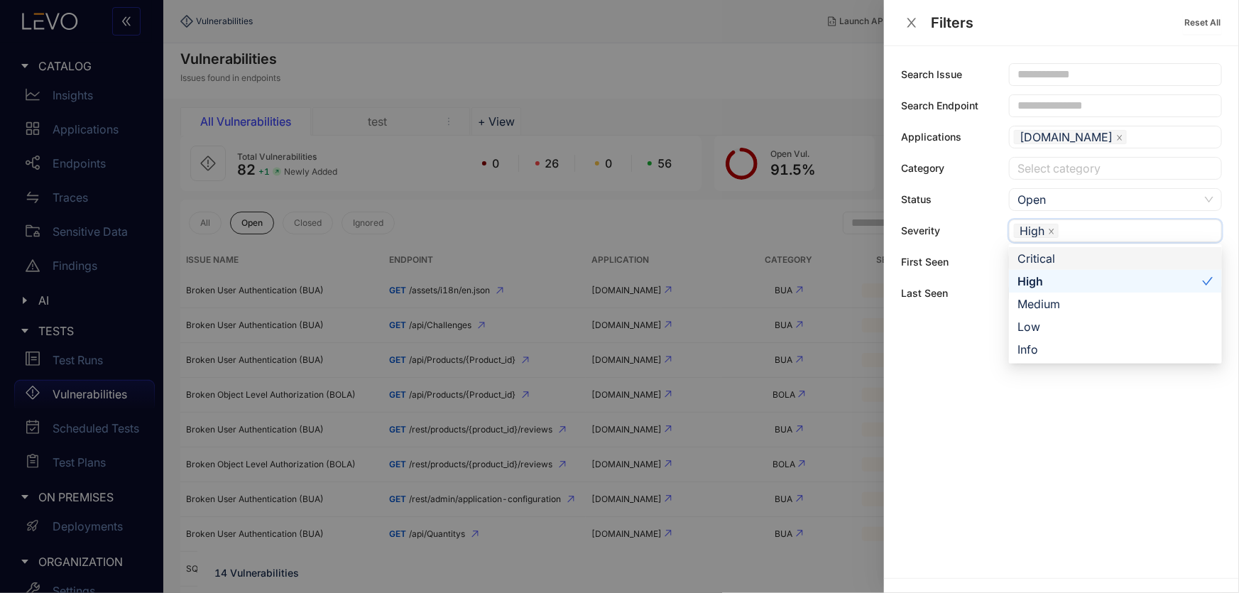
click at [1059, 258] on div "Critical" at bounding box center [1115, 259] width 196 height 16
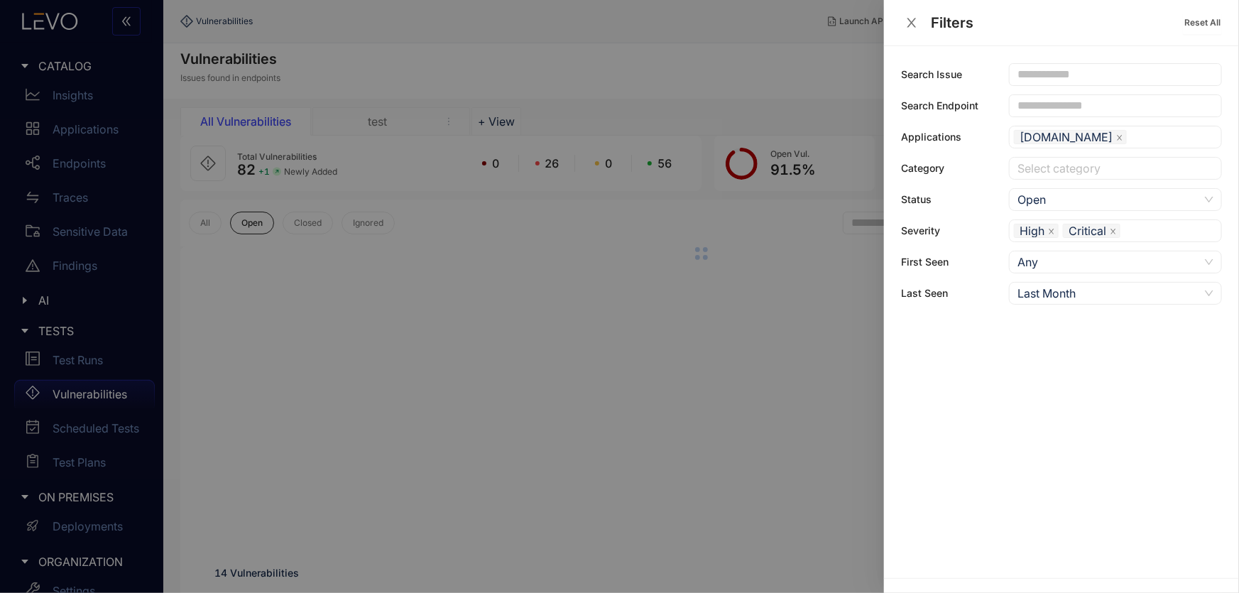
click at [298, 438] on div at bounding box center [619, 296] width 1239 height 593
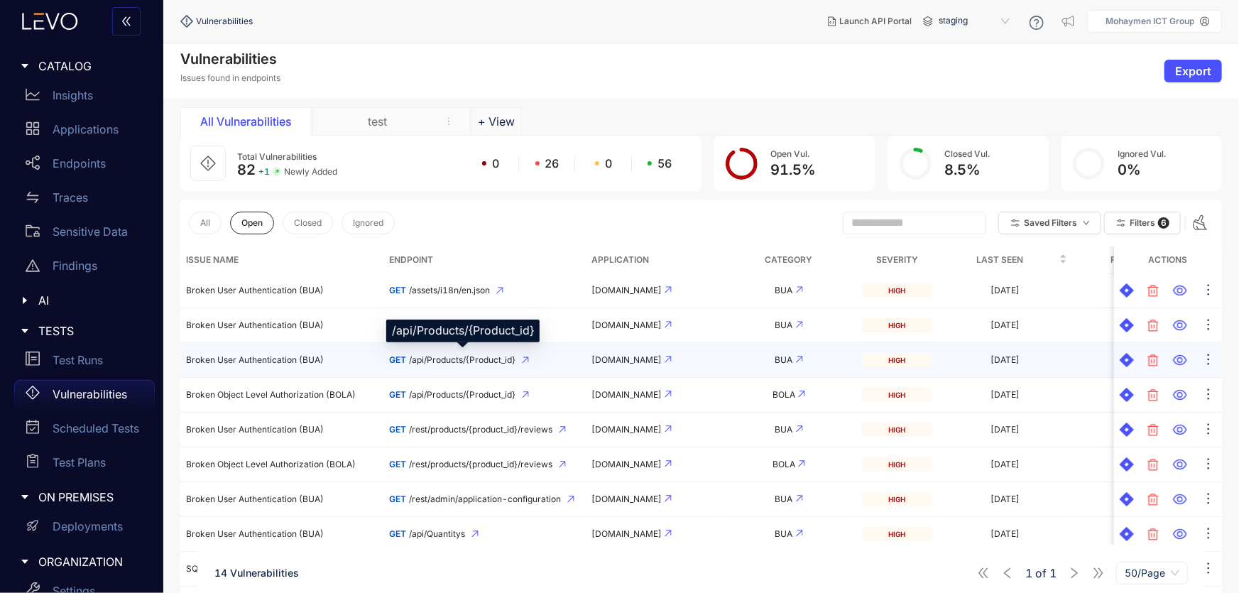
click at [438, 361] on span "/api/Products/{Product_id}" at bounding box center [462, 360] width 106 height 10
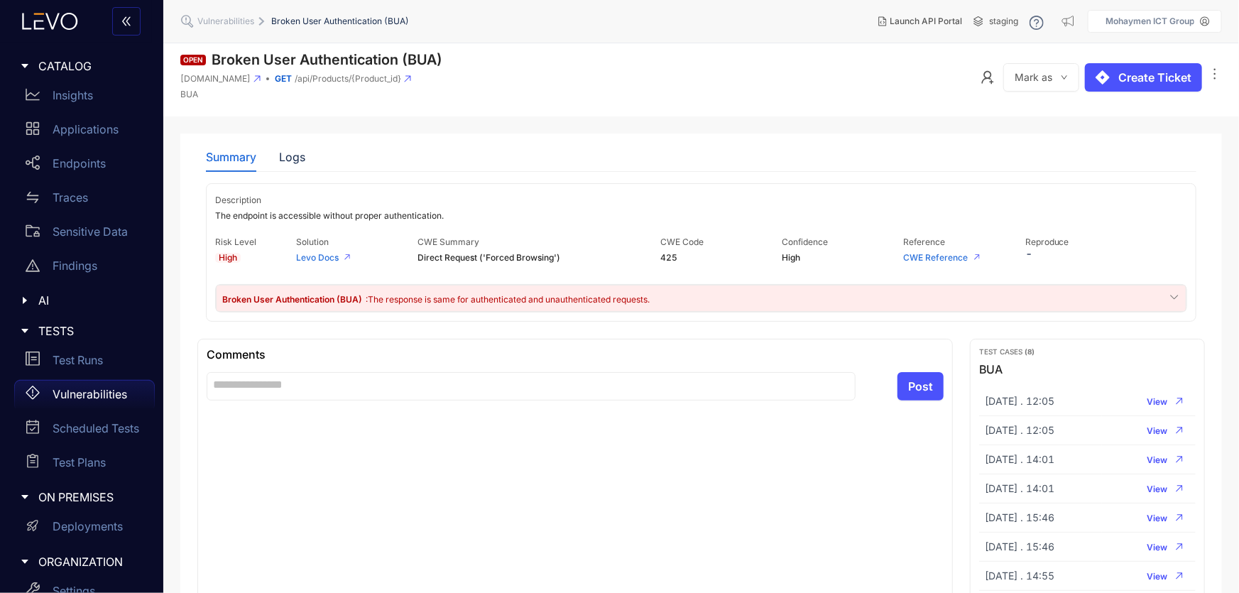
click at [383, 298] on span ": The response is same for authenticated and unauthenticated requests." at bounding box center [508, 299] width 284 height 11
click at [265, 299] on span "Broken User Authentication (BUA)" at bounding box center [293, 299] width 142 height 11
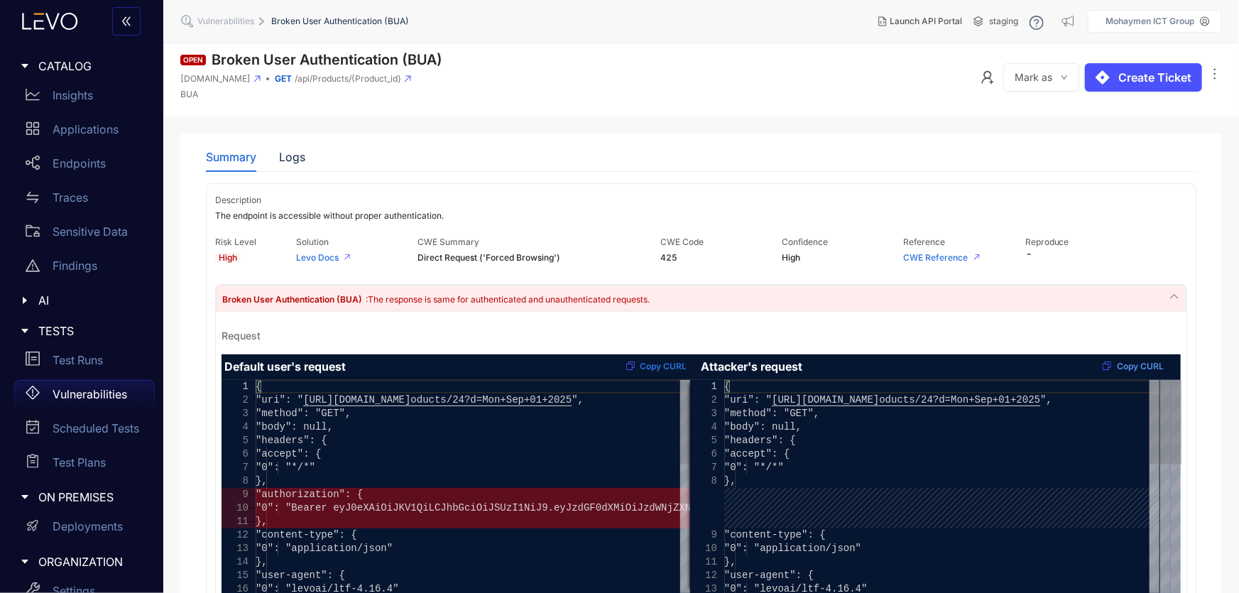
click at [1138, 361] on span "Copy CURL" at bounding box center [1140, 366] width 47 height 10
click at [1123, 363] on span "Copy CURL" at bounding box center [1140, 366] width 47 height 10
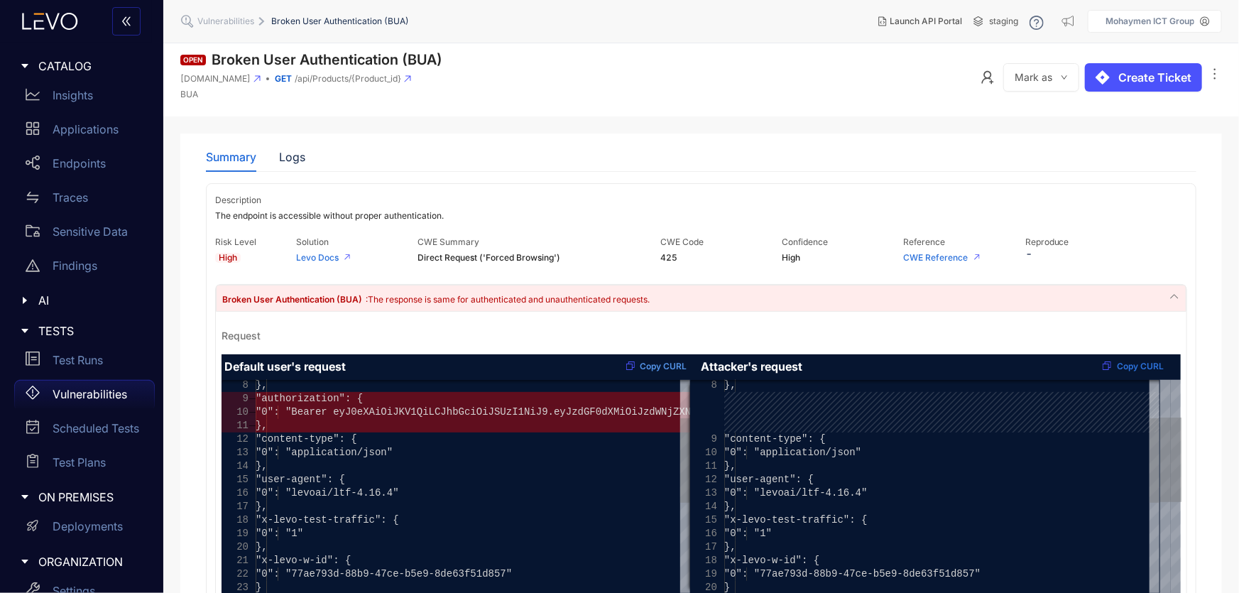
click at [650, 367] on span "Copy CURL" at bounding box center [663, 366] width 47 height 10
click at [1052, 75] on button "Mark as" at bounding box center [1041, 77] width 76 height 28
click at [1056, 129] on span "Mark Authentication as Optional" at bounding box center [1106, 132] width 155 height 16
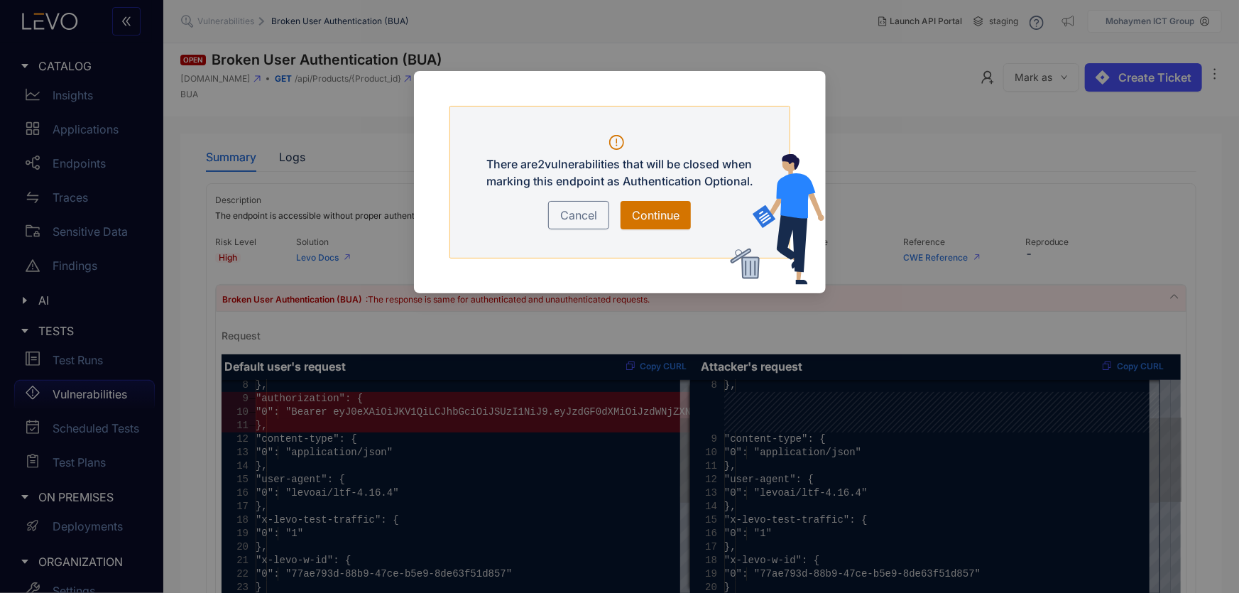
click at [664, 217] on span "Continue" at bounding box center [656, 215] width 48 height 17
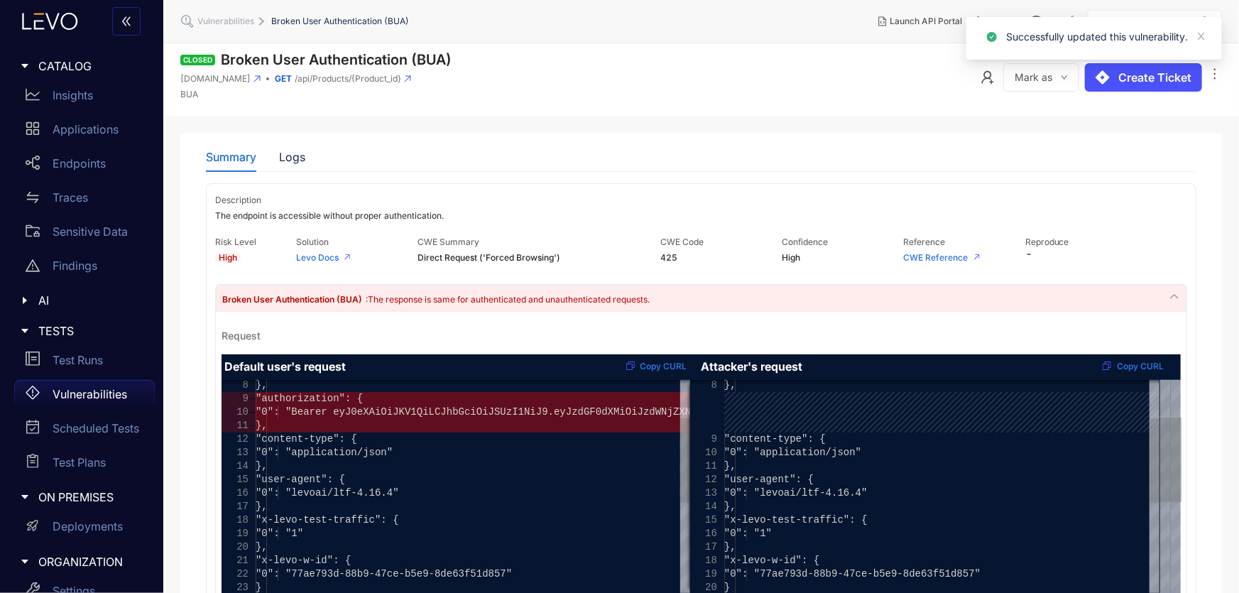
click at [103, 388] on p "Vulnerabilities" at bounding box center [90, 394] width 75 height 13
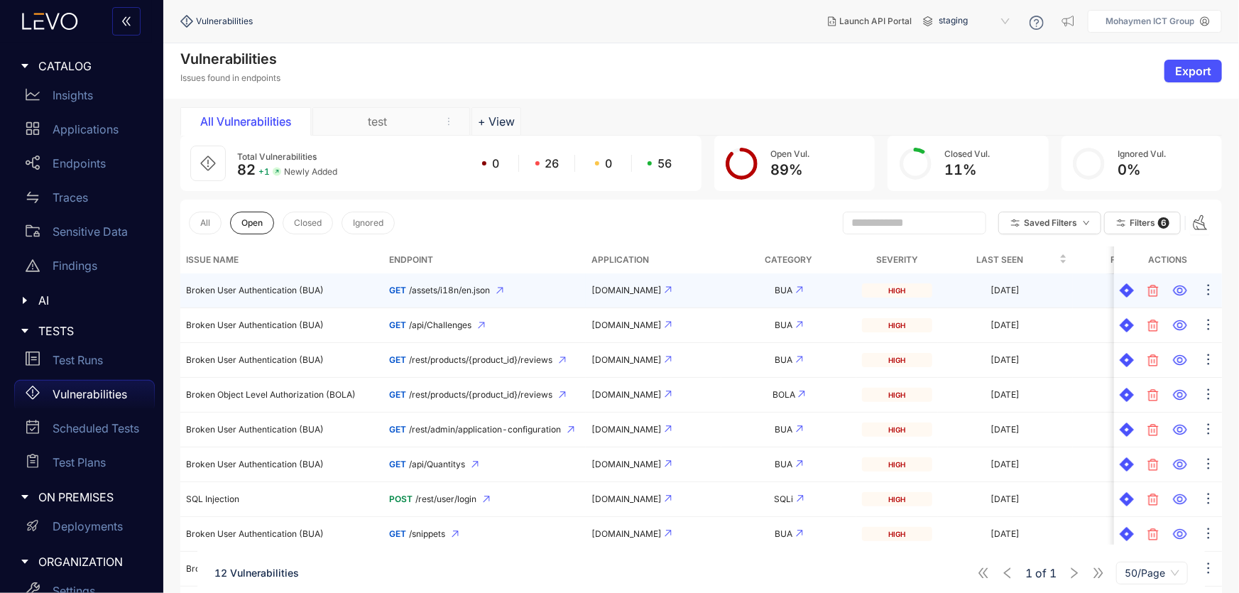
click at [453, 291] on span "/assets/i18n/en.json" at bounding box center [449, 290] width 81 height 10
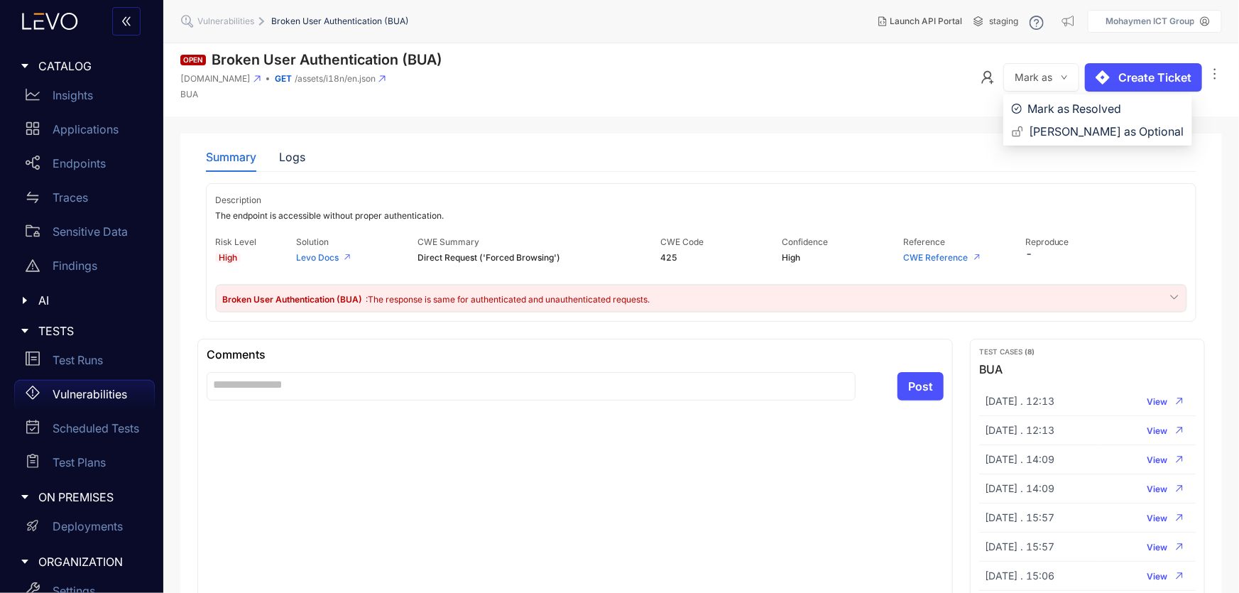
click at [1049, 77] on span "Mark as" at bounding box center [1033, 77] width 38 height 11
click at [1051, 73] on span "Mark as" at bounding box center [1033, 77] width 38 height 11
click at [1071, 134] on span "Mark Authentication as Optional" at bounding box center [1106, 132] width 155 height 16
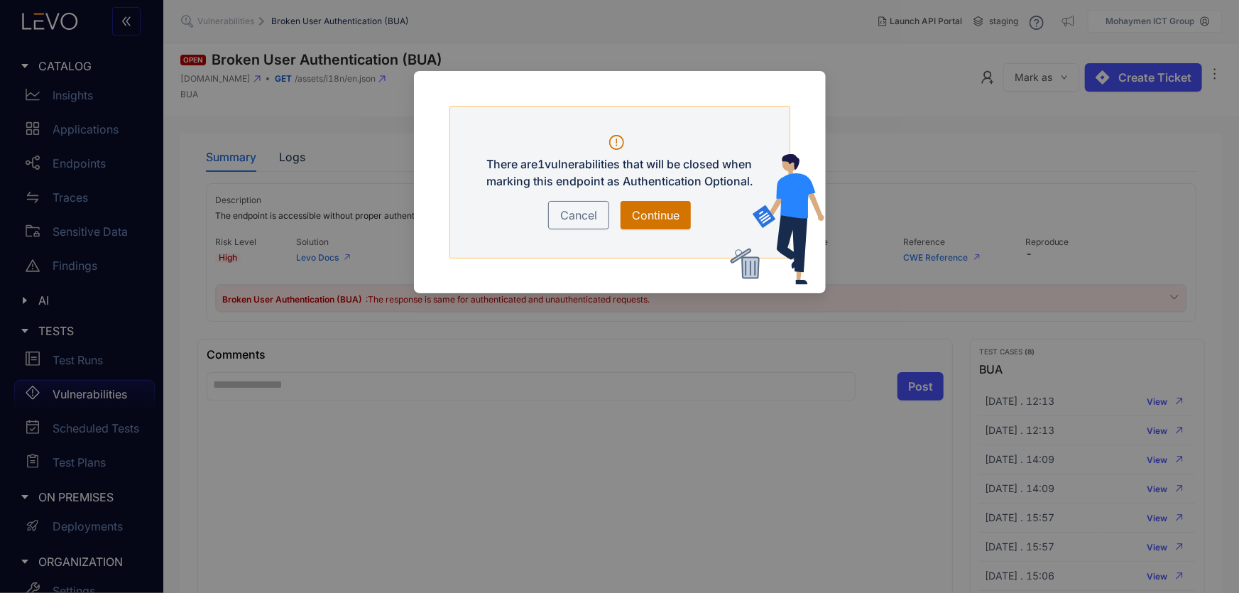
click at [657, 221] on span "Continue" at bounding box center [656, 215] width 48 height 17
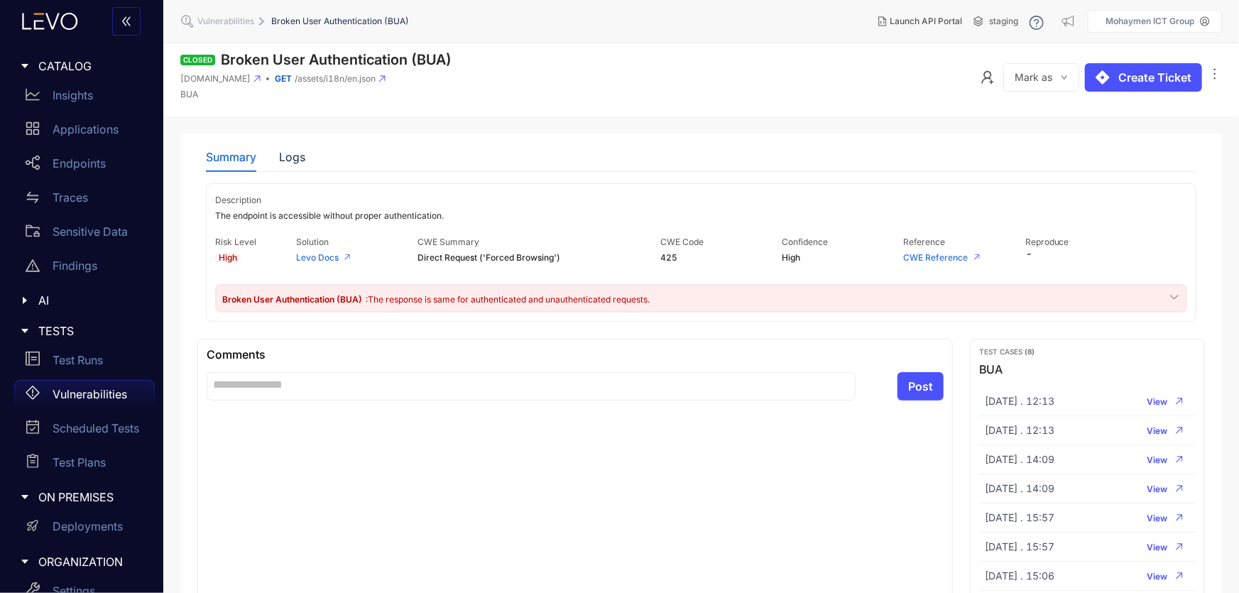
click at [62, 398] on p "Vulnerabilities" at bounding box center [90, 394] width 75 height 13
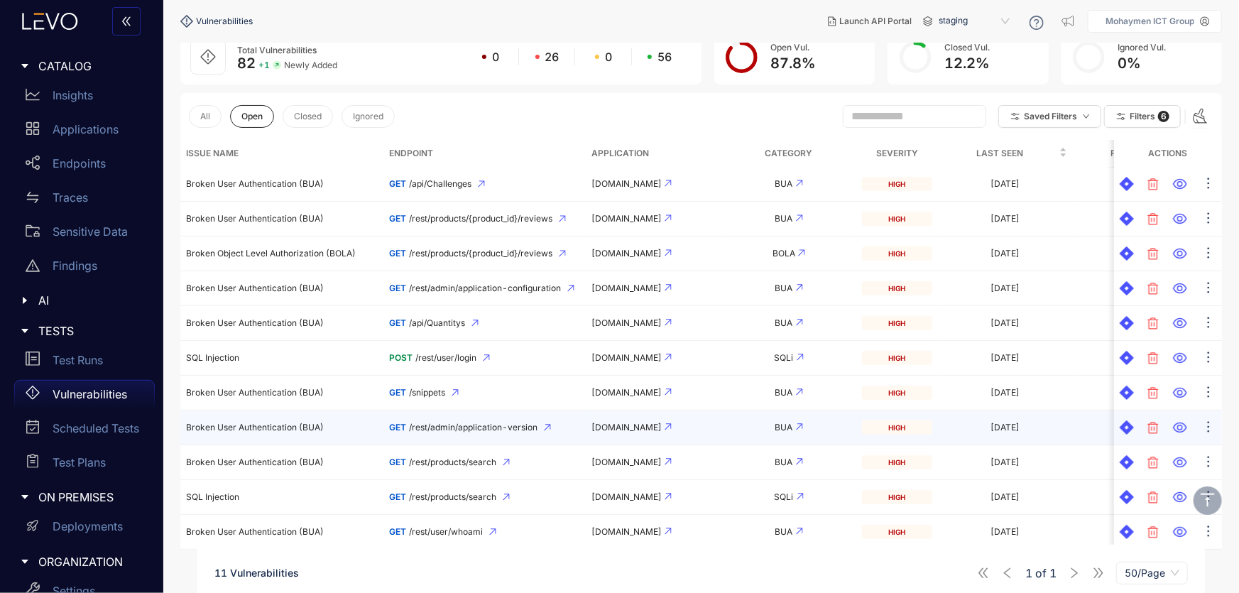
scroll to position [121, 0]
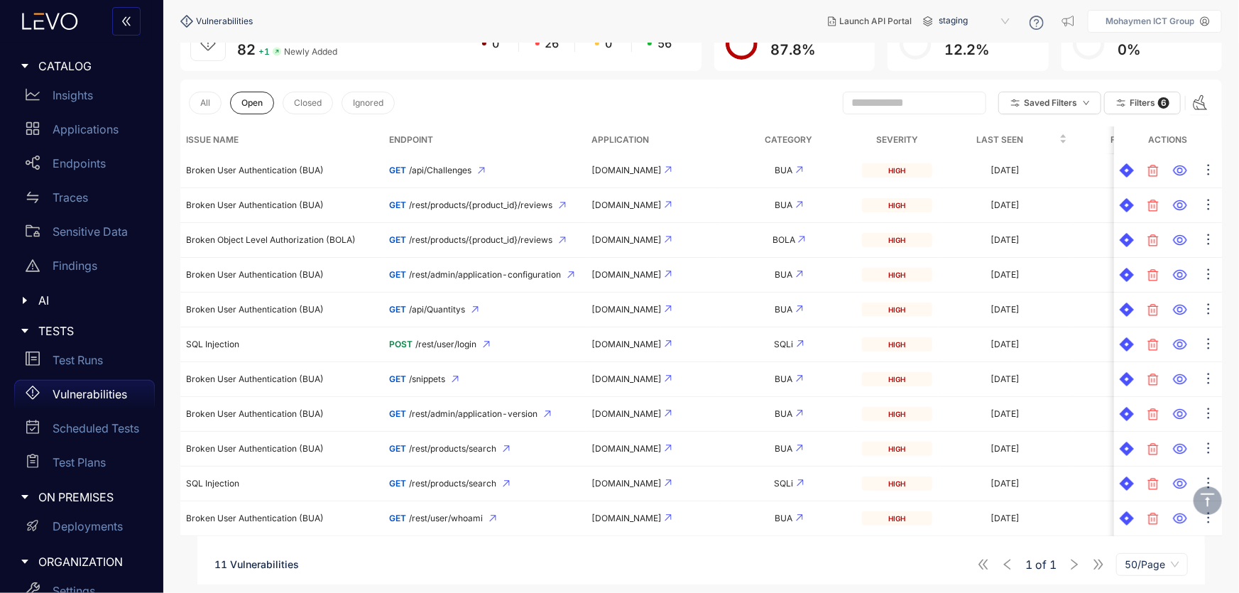
click at [1146, 559] on span "50/Page" at bounding box center [1151, 564] width 55 height 21
drag, startPoint x: 569, startPoint y: 561, endPoint x: 567, endPoint y: 554, distance: 7.4
click at [569, 559] on div "11 Vulnerabilities 1 of 1 50/Page" at bounding box center [700, 564] width 1007 height 40
click at [560, 544] on div "11 Vulnerabilities 1 of 1 50/Page" at bounding box center [700, 560] width 1007 height 48
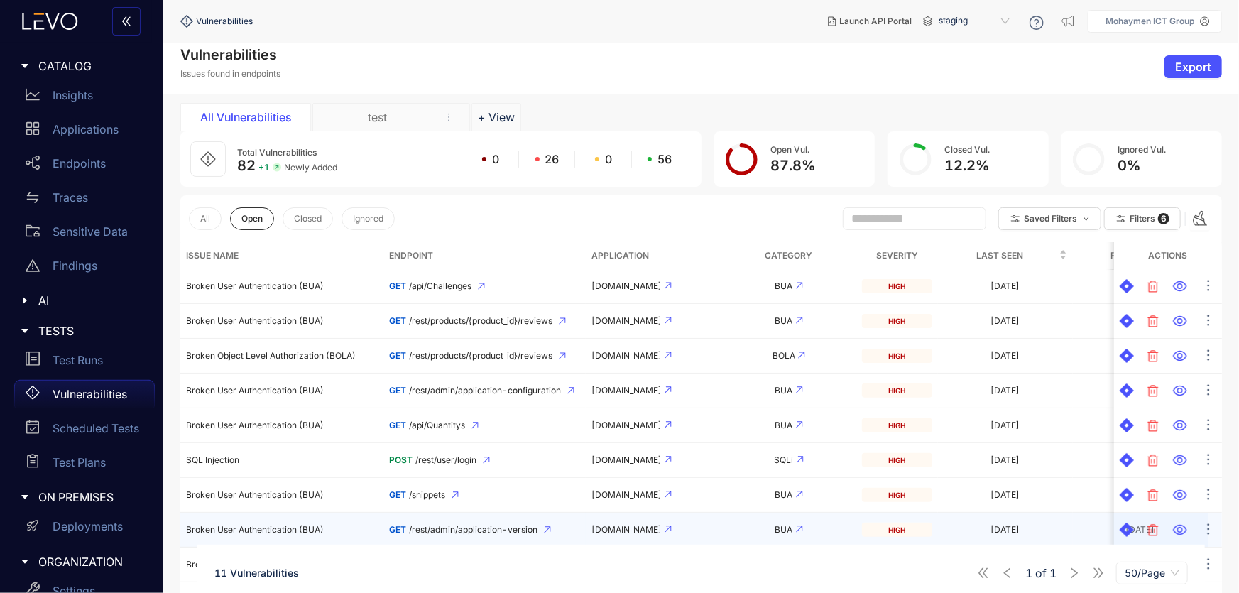
scroll to position [0, 0]
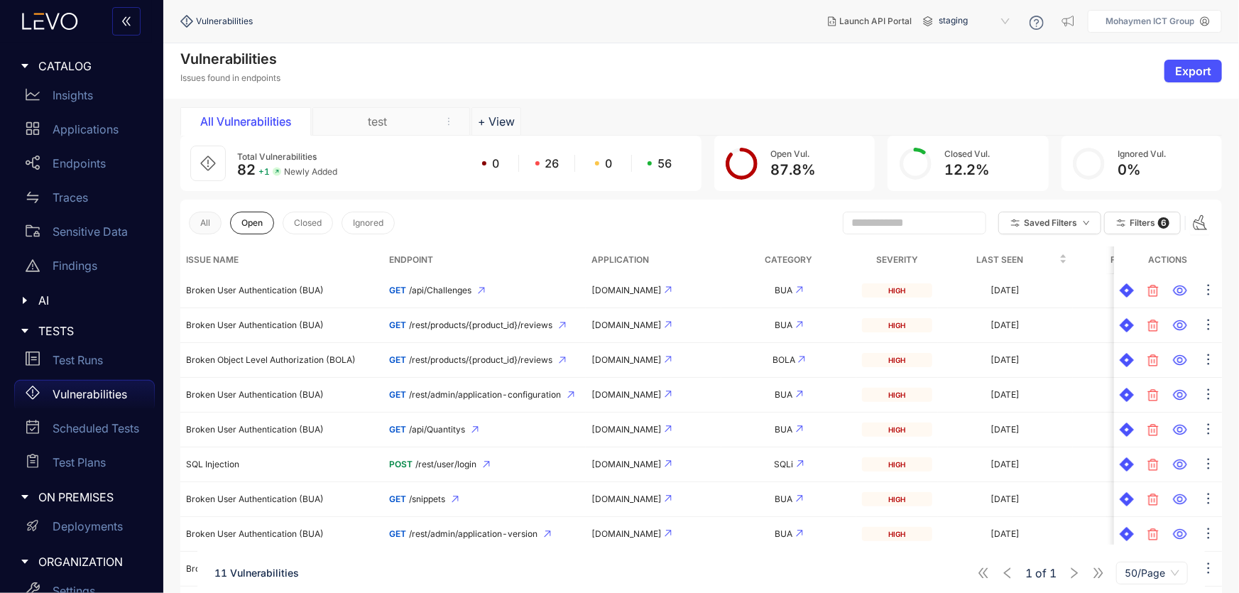
click at [199, 216] on button "All" at bounding box center [205, 223] width 33 height 23
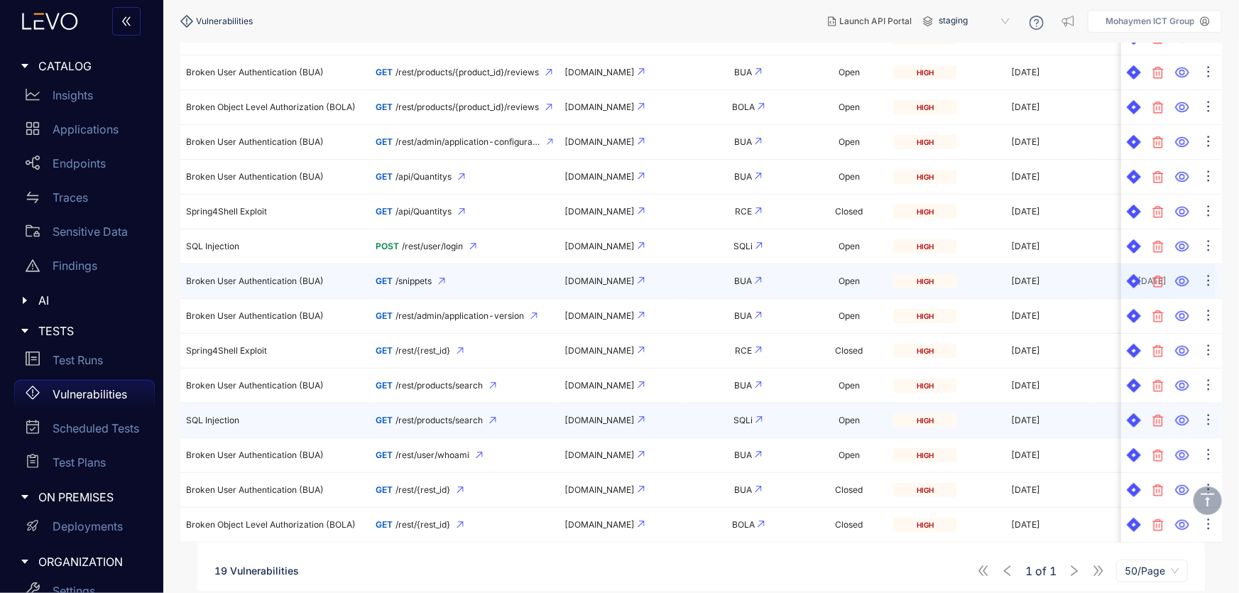
scroll to position [398, 0]
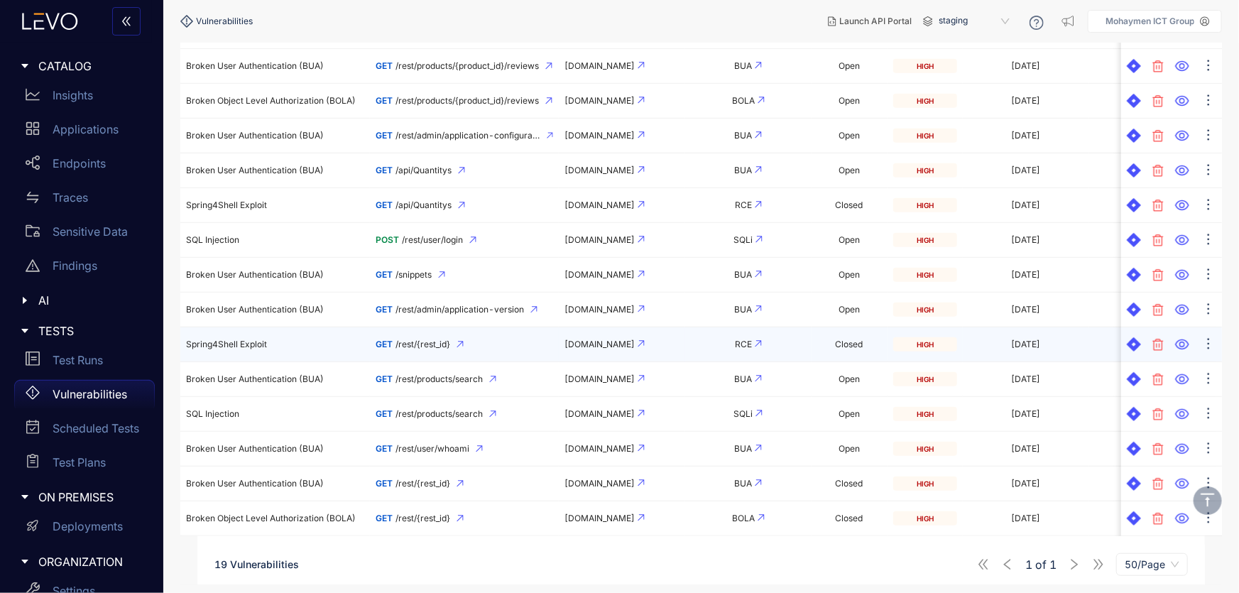
click at [212, 340] on span "Spring4Shell Exploit" at bounding box center [226, 344] width 81 height 11
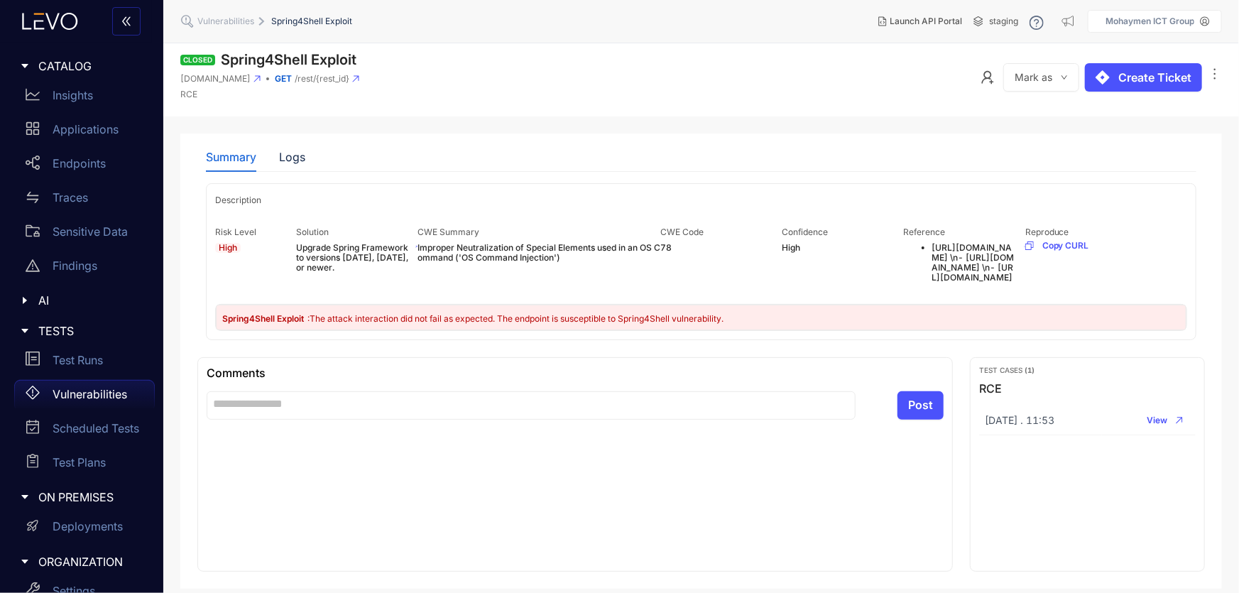
click at [350, 324] on span ": The attack interaction did not fail as expected. The endpoint is susceptible …" at bounding box center [515, 318] width 416 height 11
click at [291, 161] on div "Logs" at bounding box center [292, 156] width 26 height 13
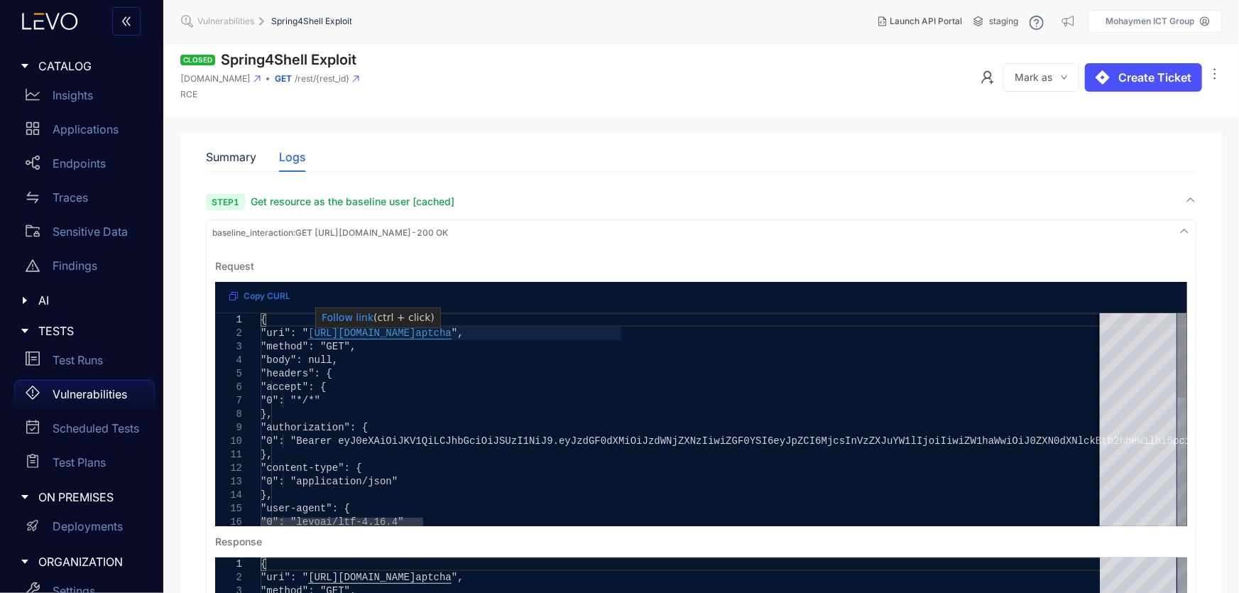
type textarea "**********"
click at [415, 338] on span "https://juice-shop-spec-building.levoai.app/rest/c" at bounding box center [361, 332] width 107 height 11
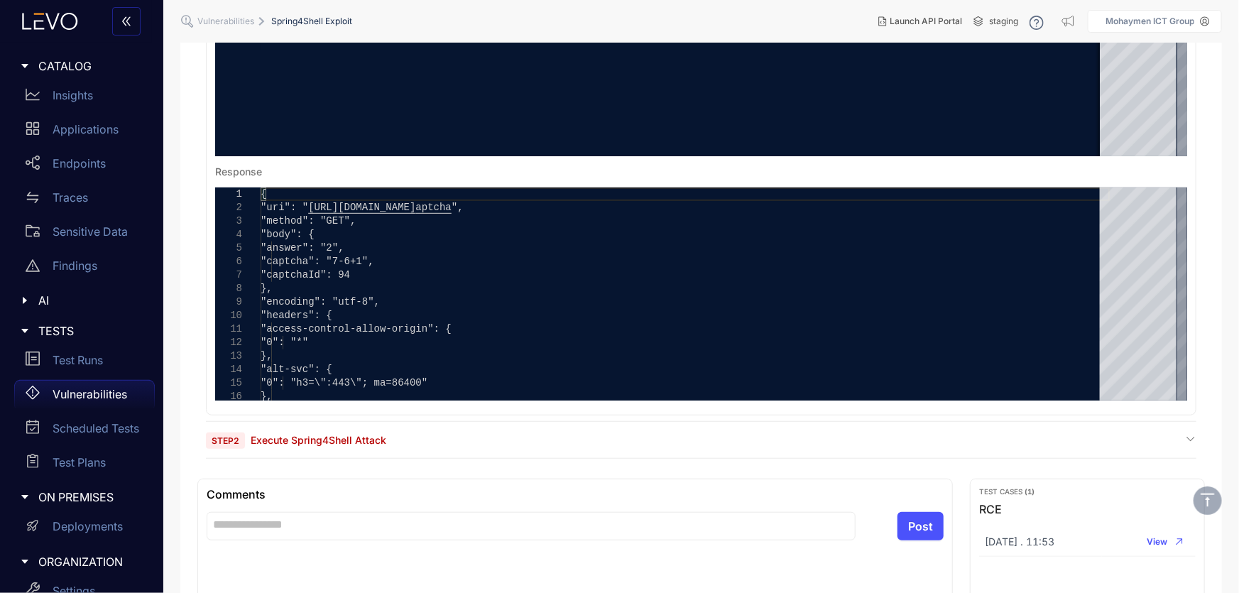
scroll to position [387, 0]
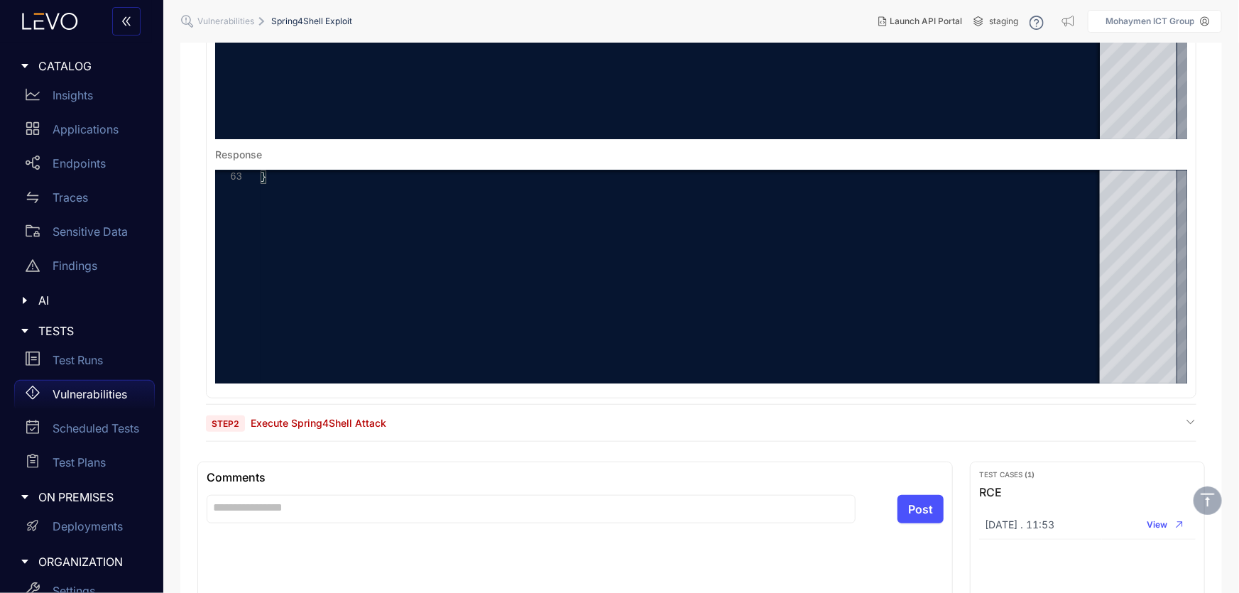
click at [310, 429] on div "Step 2 Execute Spring4Shell Attack" at bounding box center [701, 429] width 990 height 26
click at [310, 416] on span "Step 2 Execute Spring4Shell Attack" at bounding box center [296, 422] width 180 height 13
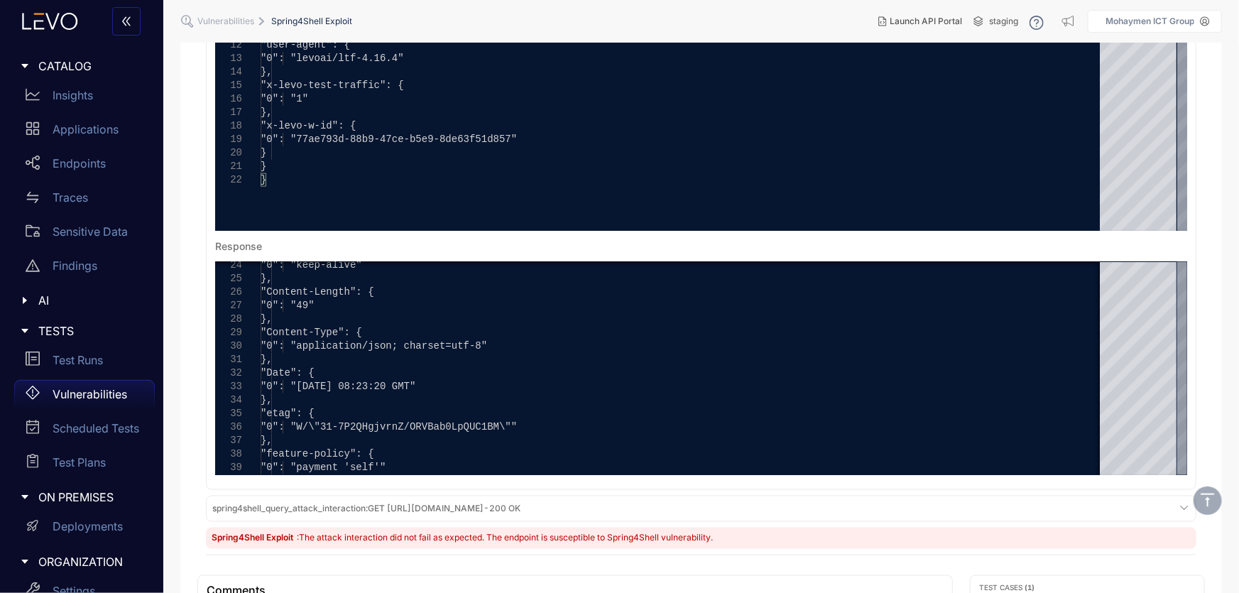
scroll to position [1097, 0]
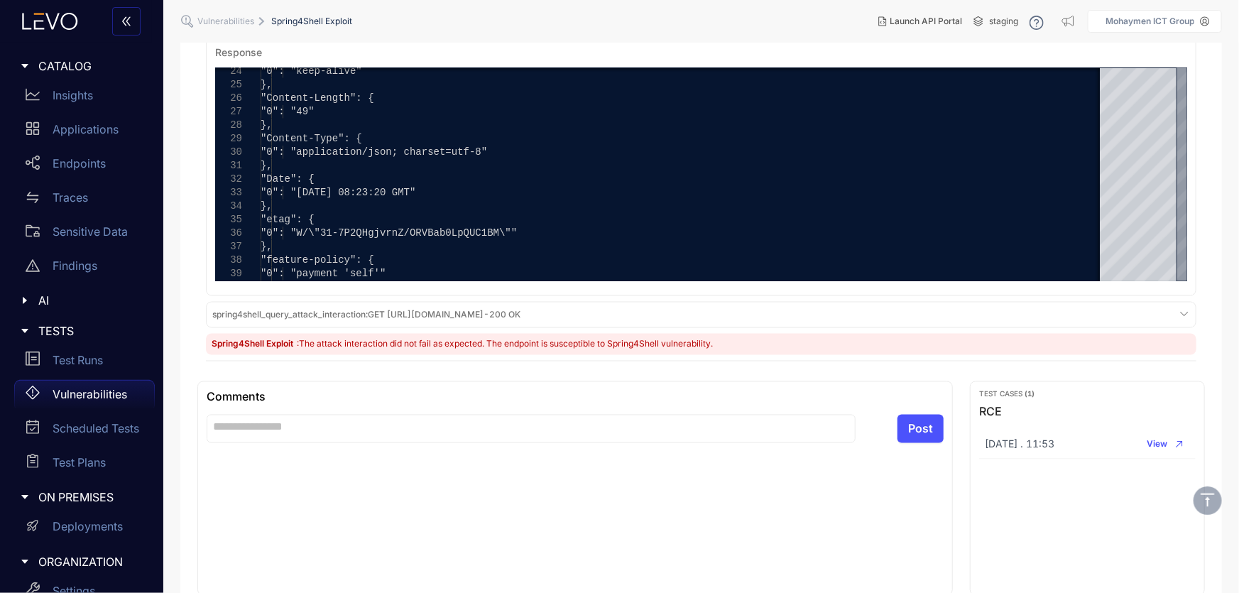
click at [365, 341] on span ": The attack interaction did not fail as expected. The endpoint is susceptible …" at bounding box center [505, 344] width 416 height 11
click at [371, 339] on span ": The attack interaction did not fail as expected. The endpoint is susceptible …" at bounding box center [505, 344] width 416 height 11
click at [309, 313] on span "spring4shell_query_attack_interaction :" at bounding box center [289, 315] width 155 height 11
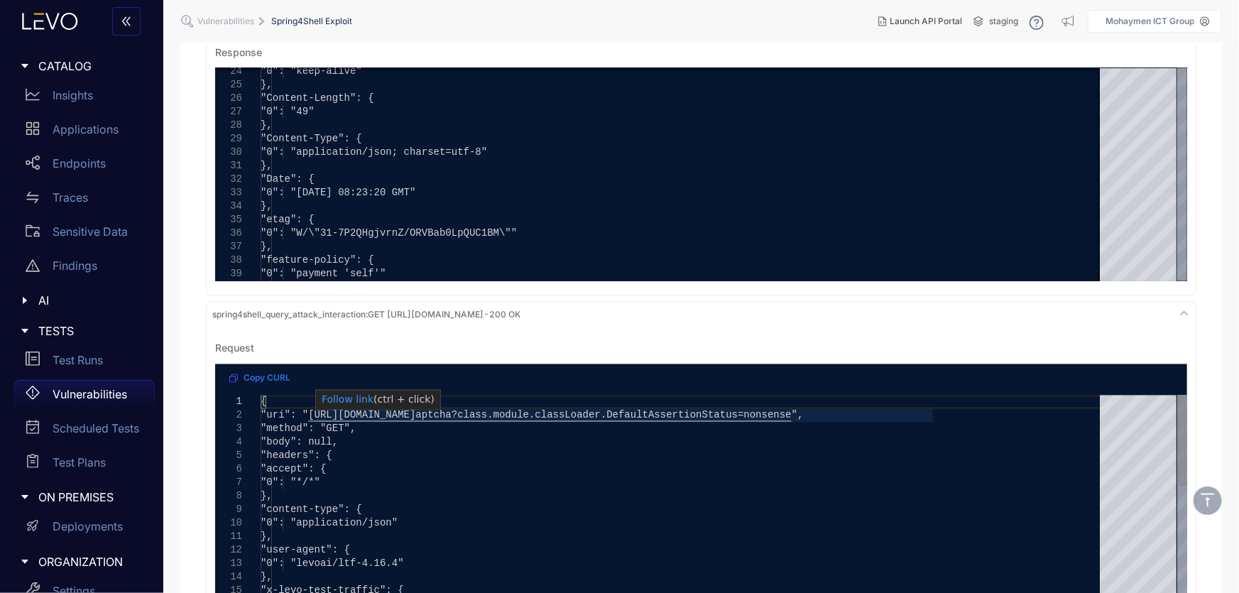
scroll to position [0, 0]
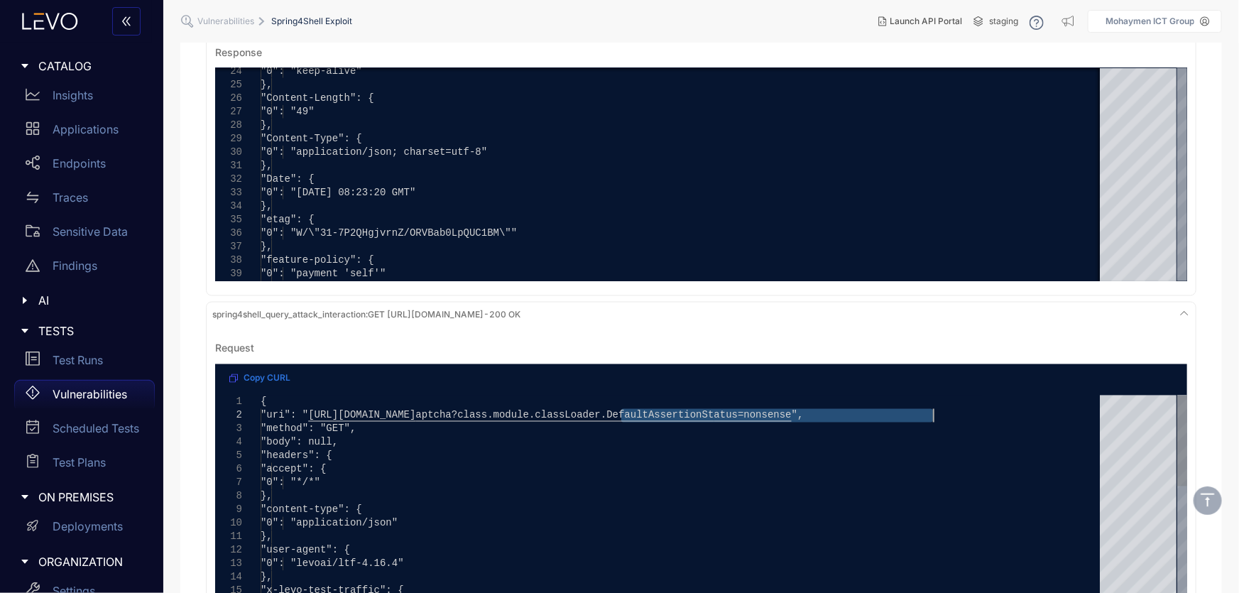
drag, startPoint x: 620, startPoint y: 415, endPoint x: 934, endPoint y: 415, distance: 313.8
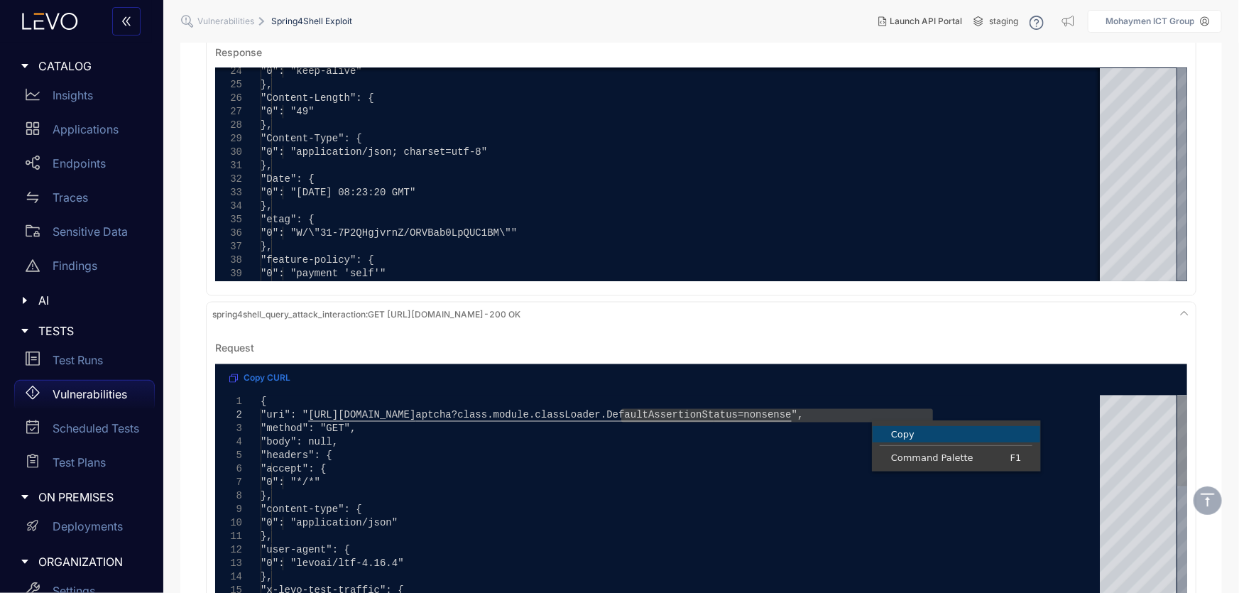
click at [901, 434] on span "Copy" at bounding box center [956, 433] width 168 height 9
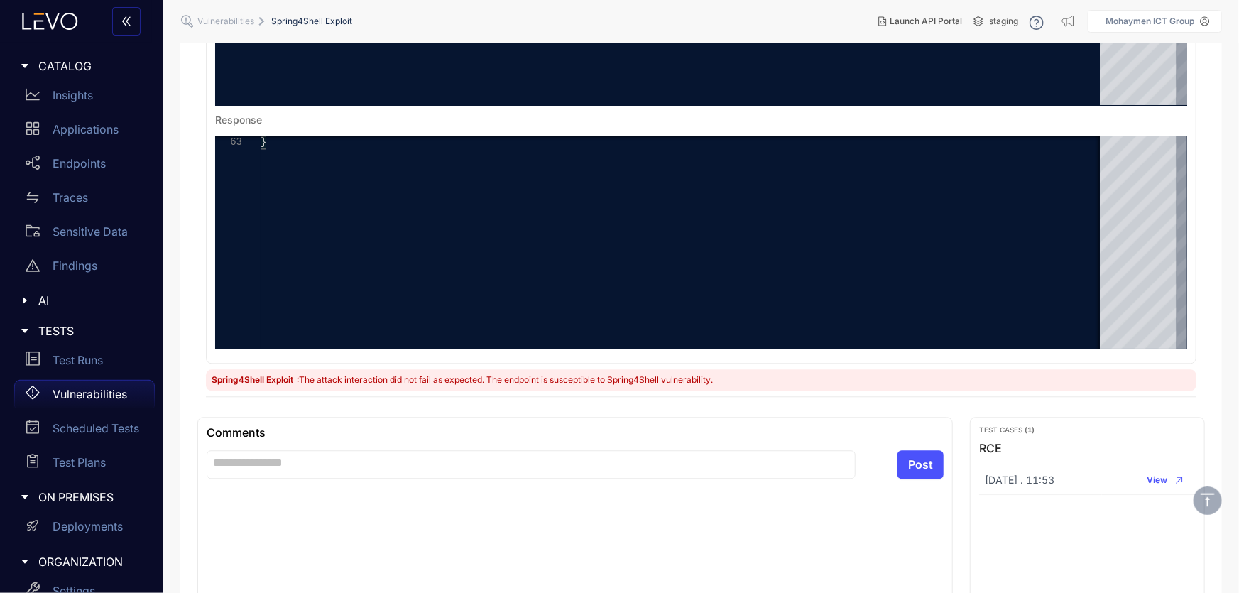
scroll to position [1672, 0]
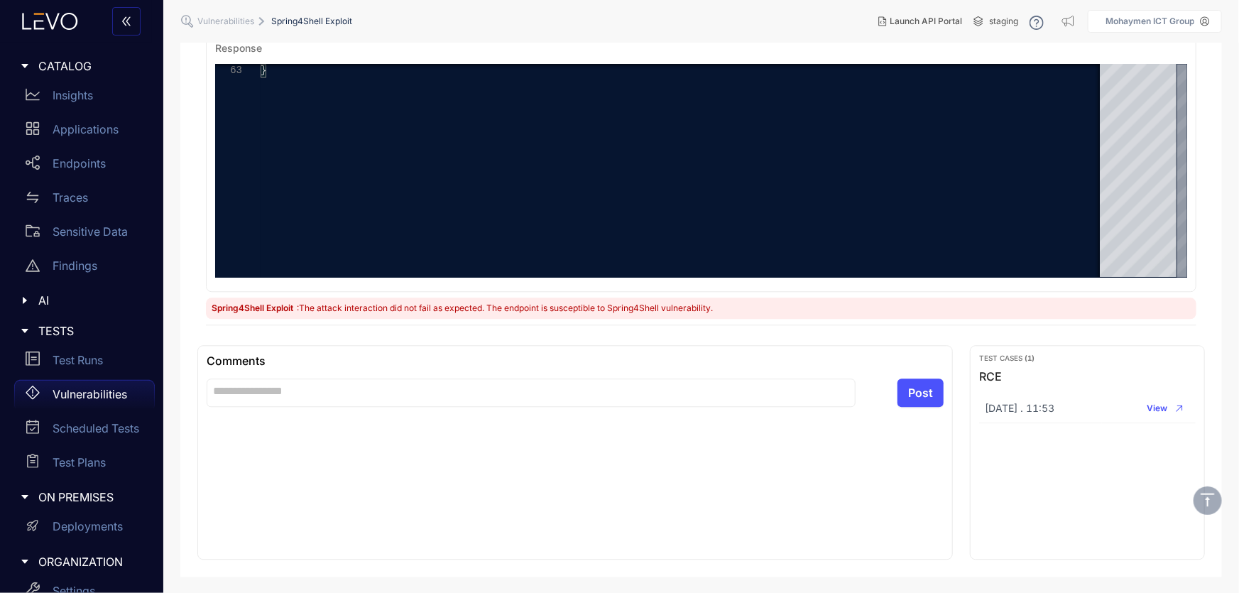
click at [317, 307] on span ": The attack interaction did not fail as expected. The endpoint is susceptible …" at bounding box center [505, 307] width 416 height 11
click at [479, 305] on span ": The attack interaction did not fail as expected. The endpoint is susceptible …" at bounding box center [505, 307] width 416 height 11
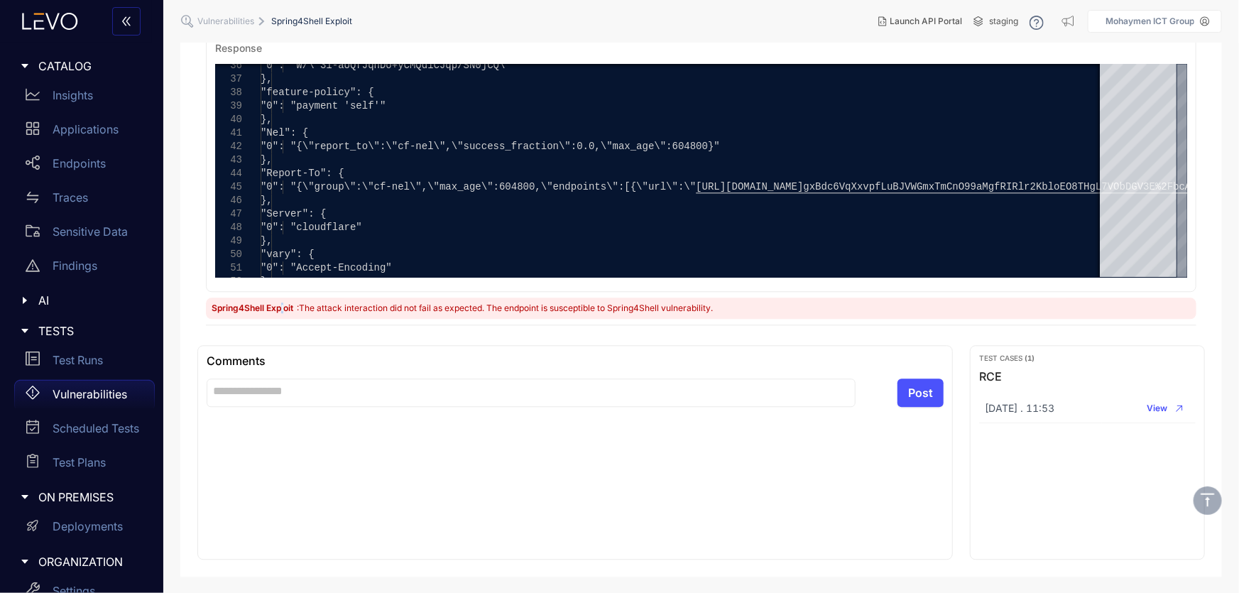
click at [282, 305] on span "Spring4Shell Exploit" at bounding box center [254, 307] width 84 height 11
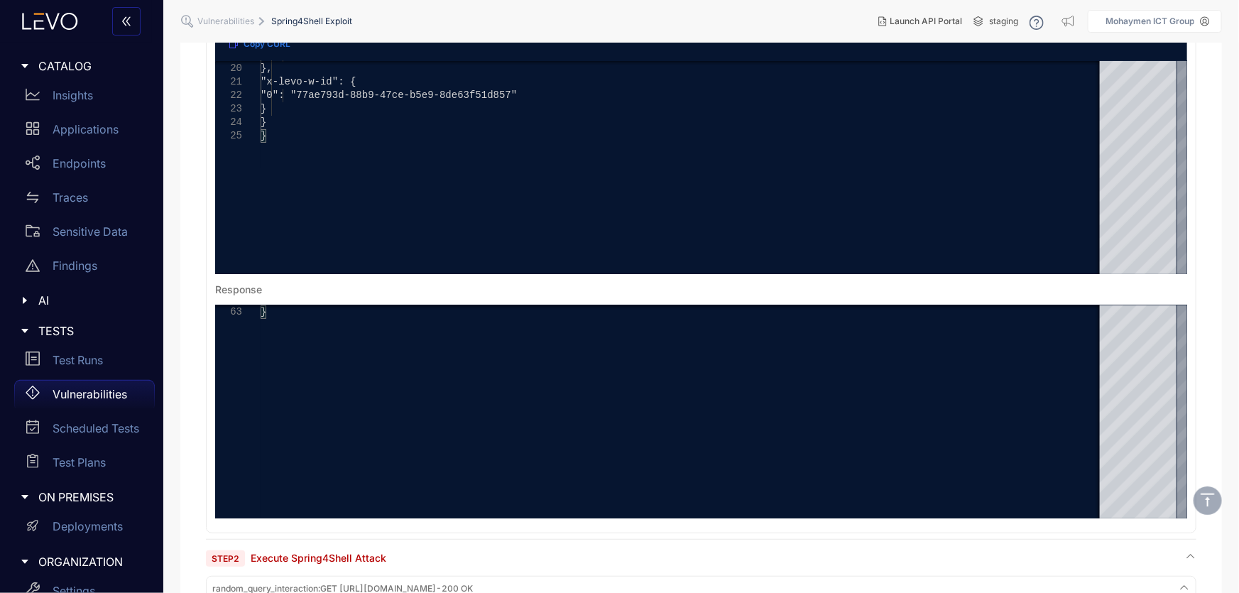
scroll to position [0, 0]
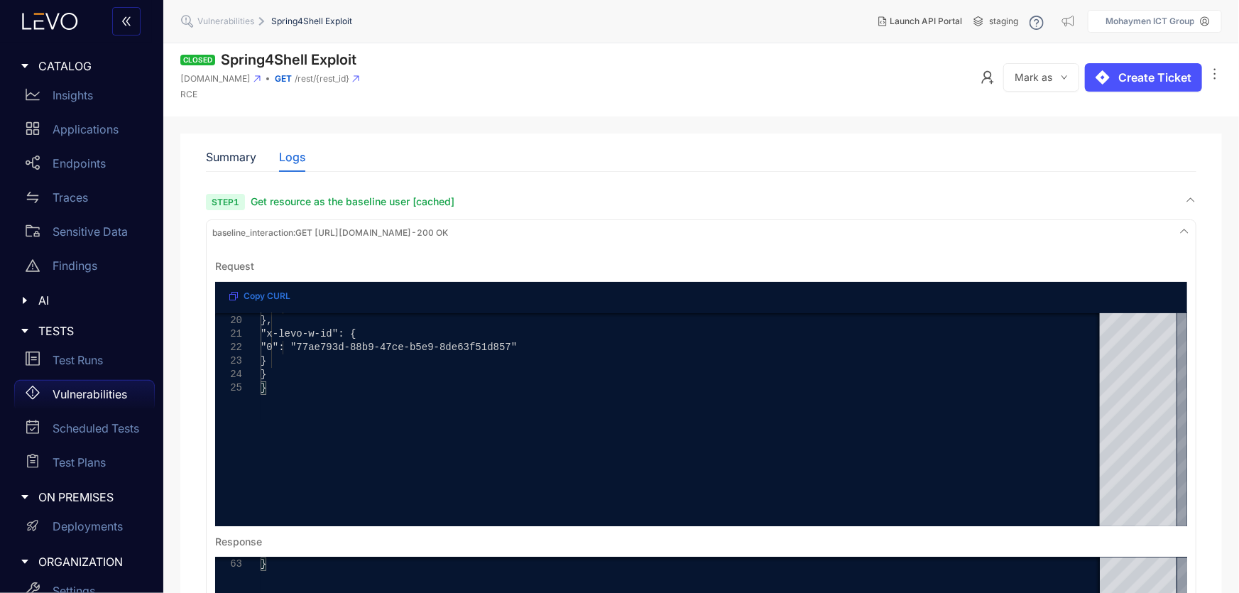
click at [307, 201] on span "Get resource as the baseline user [cached]" at bounding box center [353, 201] width 204 height 12
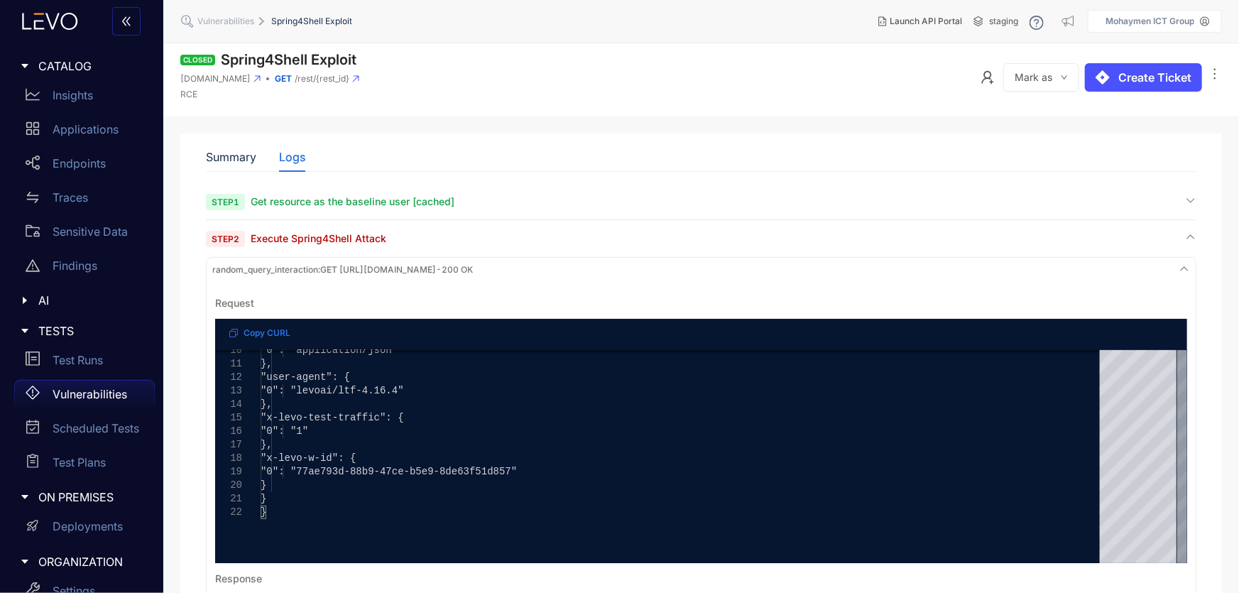
click at [290, 239] on span "Execute Spring4Shell Attack" at bounding box center [319, 238] width 136 height 12
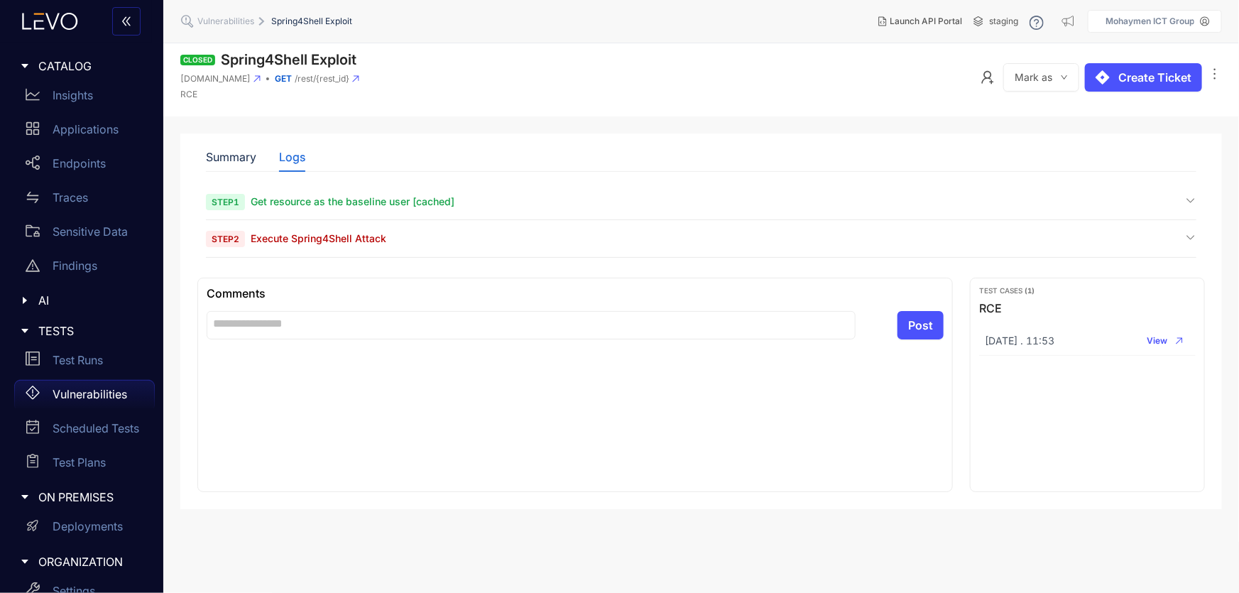
click at [290, 239] on span "Execute Spring4Shell Attack" at bounding box center [319, 238] width 136 height 12
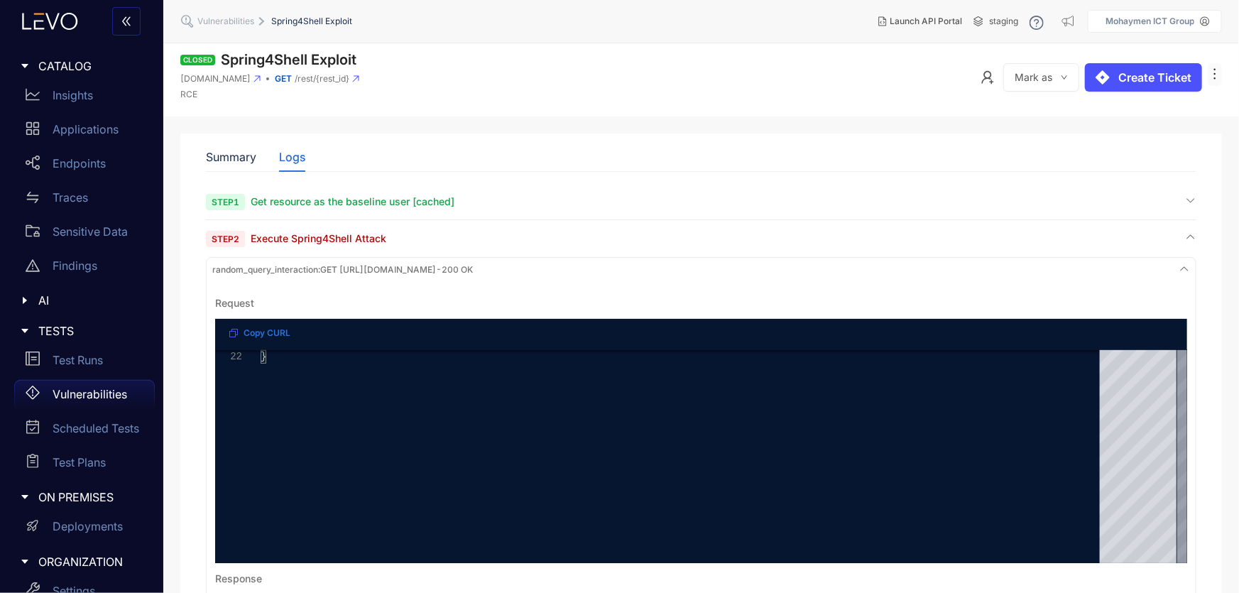
click at [1210, 74] on icon "ellipsis" at bounding box center [1215, 74] width 14 height 14
click at [87, 394] on p "Vulnerabilities" at bounding box center [90, 394] width 75 height 13
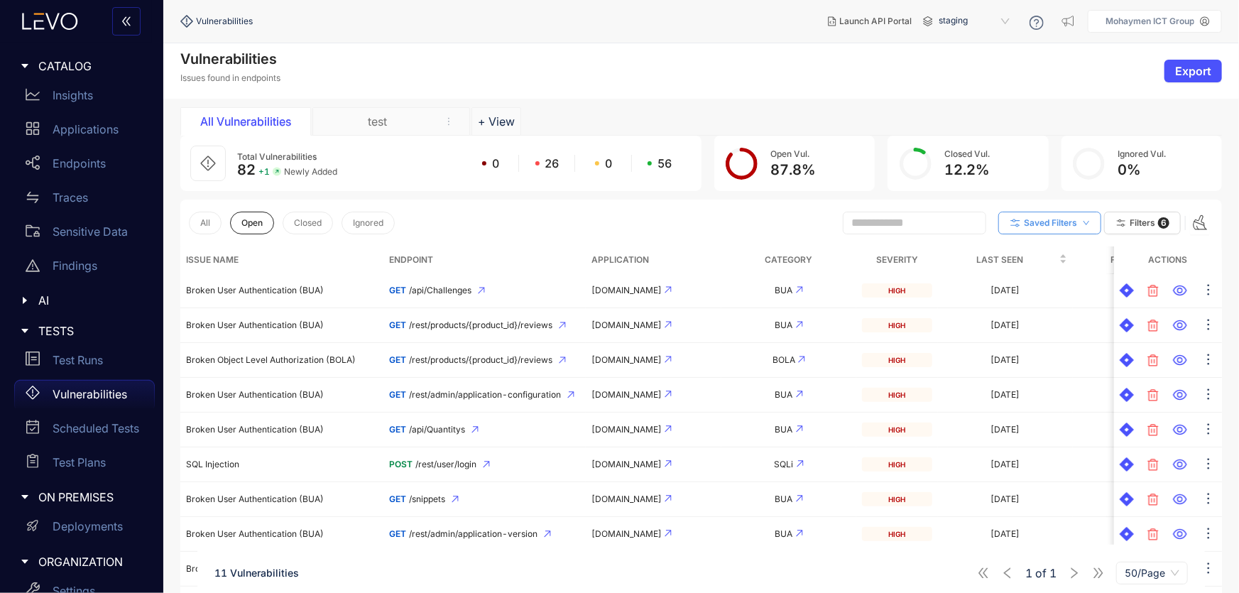
click at [1083, 223] on icon "down" at bounding box center [1086, 222] width 7 height 7
click at [1011, 18] on span "staging" at bounding box center [975, 21] width 74 height 23
click at [1191, 71] on span "Export" at bounding box center [1193, 71] width 36 height 13
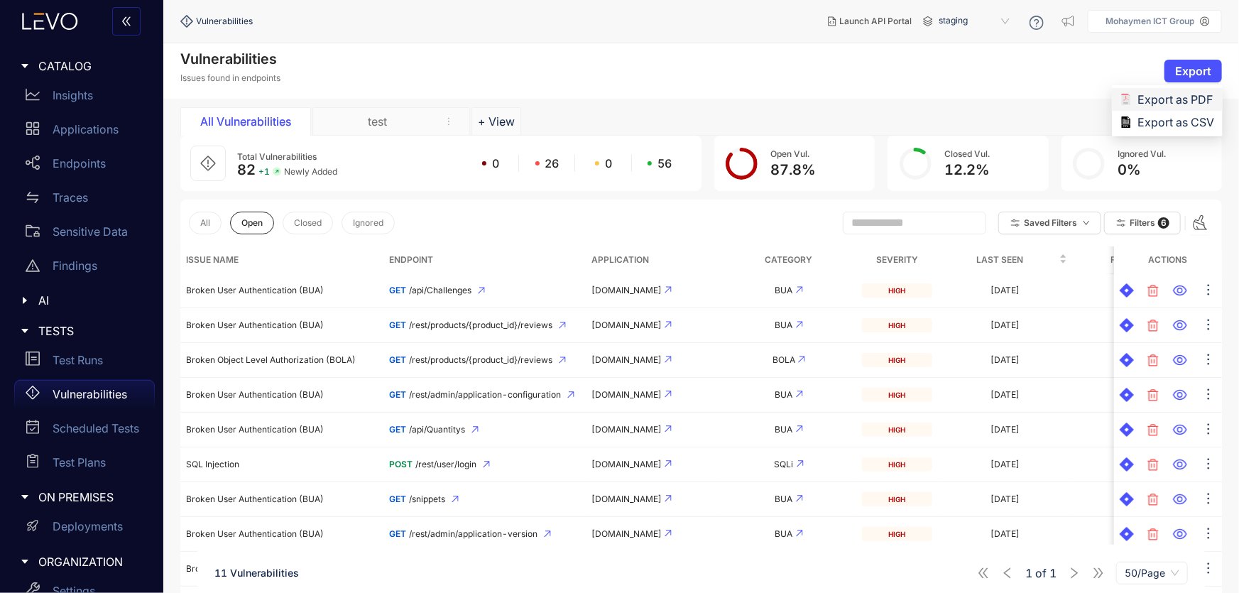
click at [1180, 102] on span "Export as PDF" at bounding box center [1175, 100] width 77 height 16
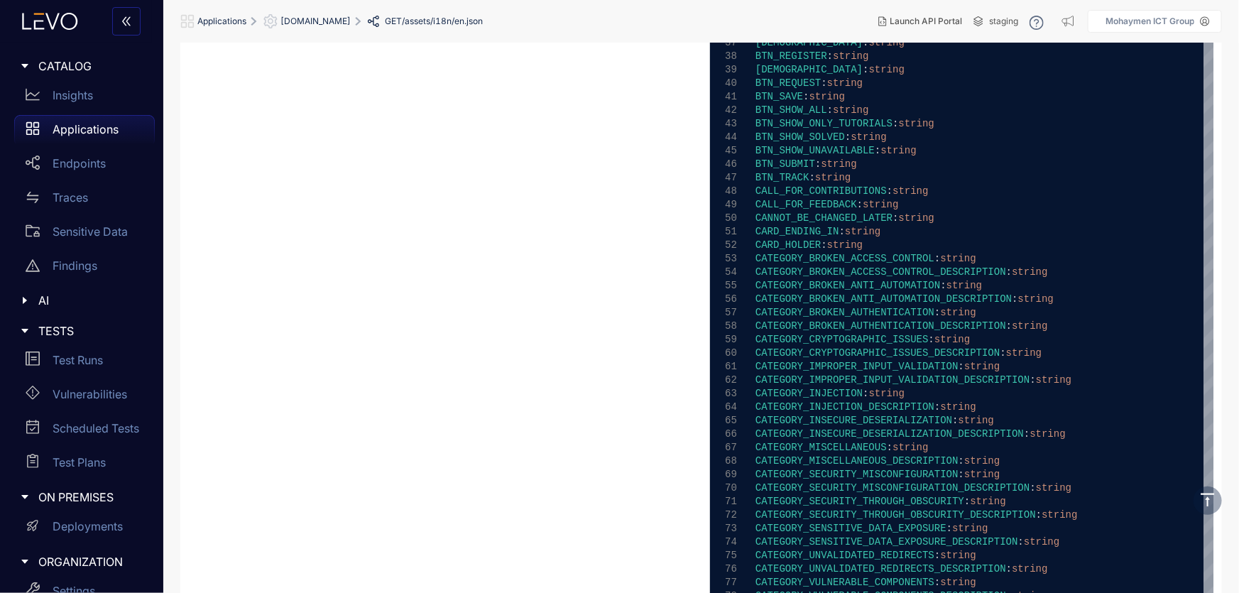
scroll to position [645, 0]
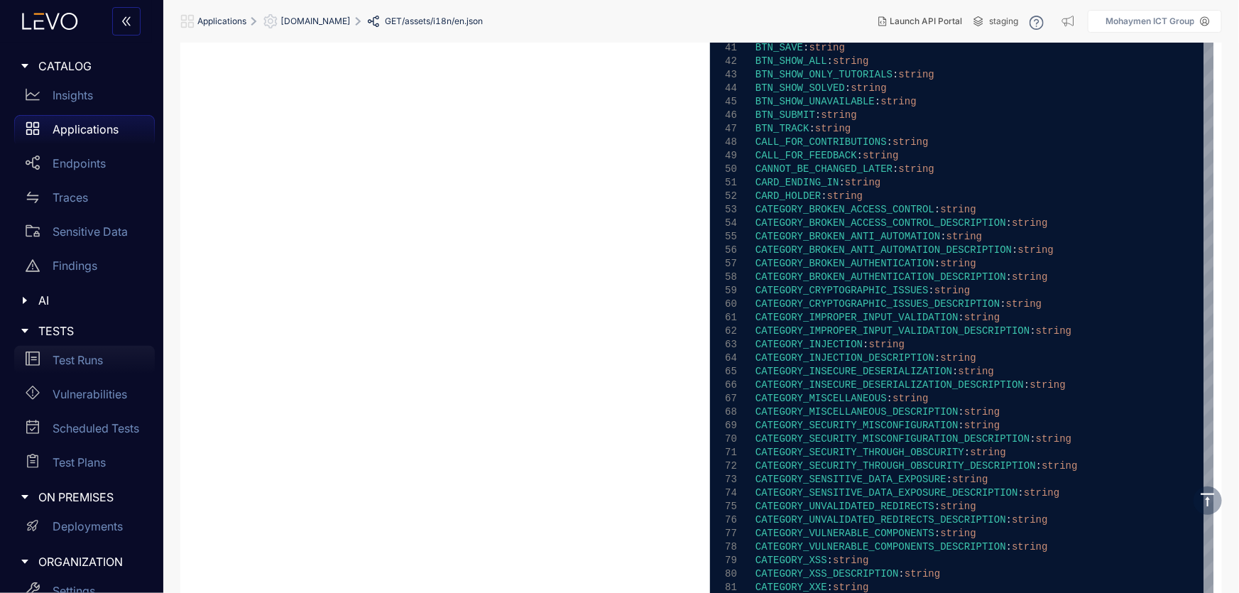
click at [85, 360] on p "Test Runs" at bounding box center [78, 360] width 50 height 13
